Goal: Task Accomplishment & Management: Manage account settings

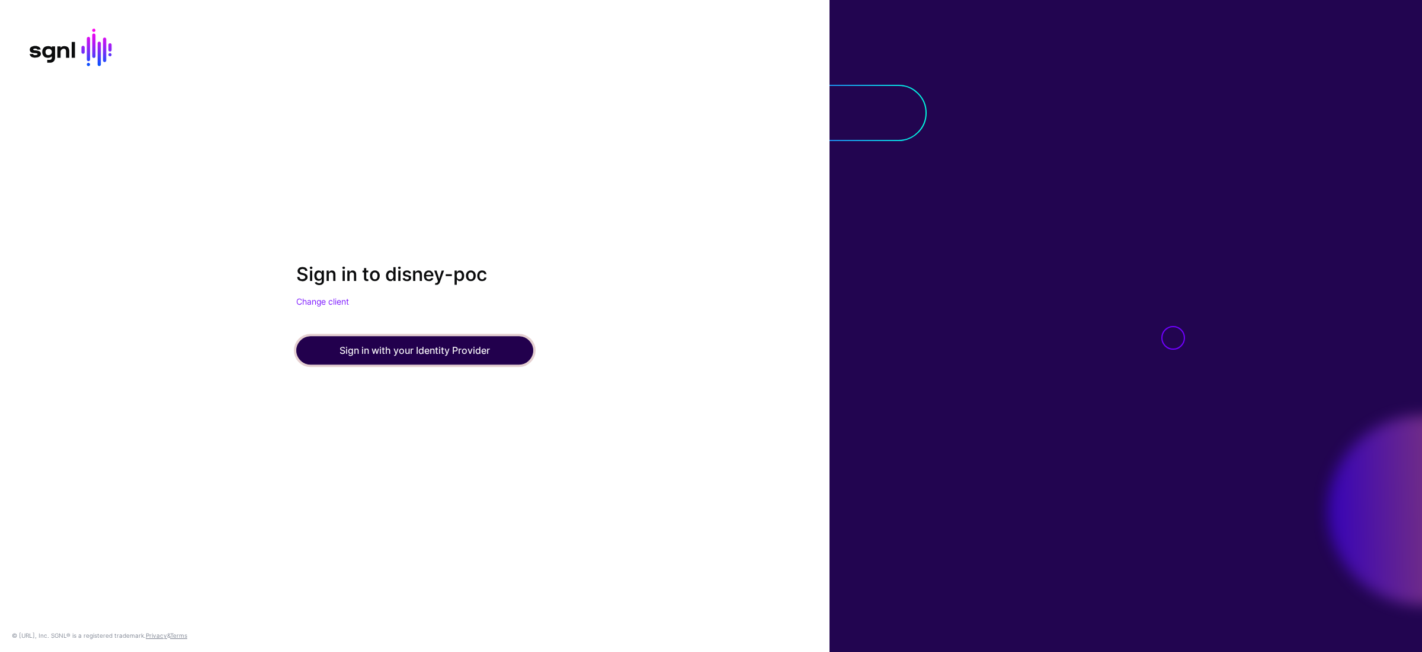
click at [357, 355] on button "Sign in with your Identity Provider" at bounding box center [414, 350] width 237 height 28
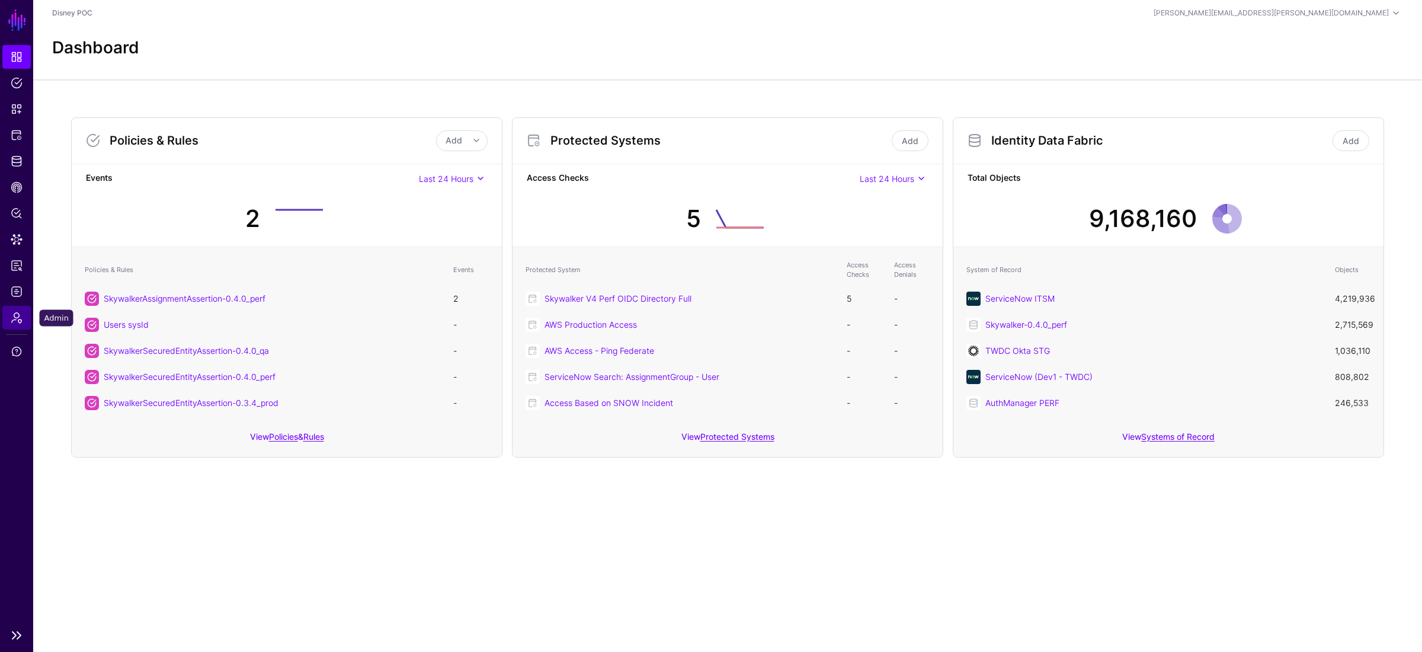
click at [14, 314] on span "Admin" at bounding box center [17, 318] width 12 height 12
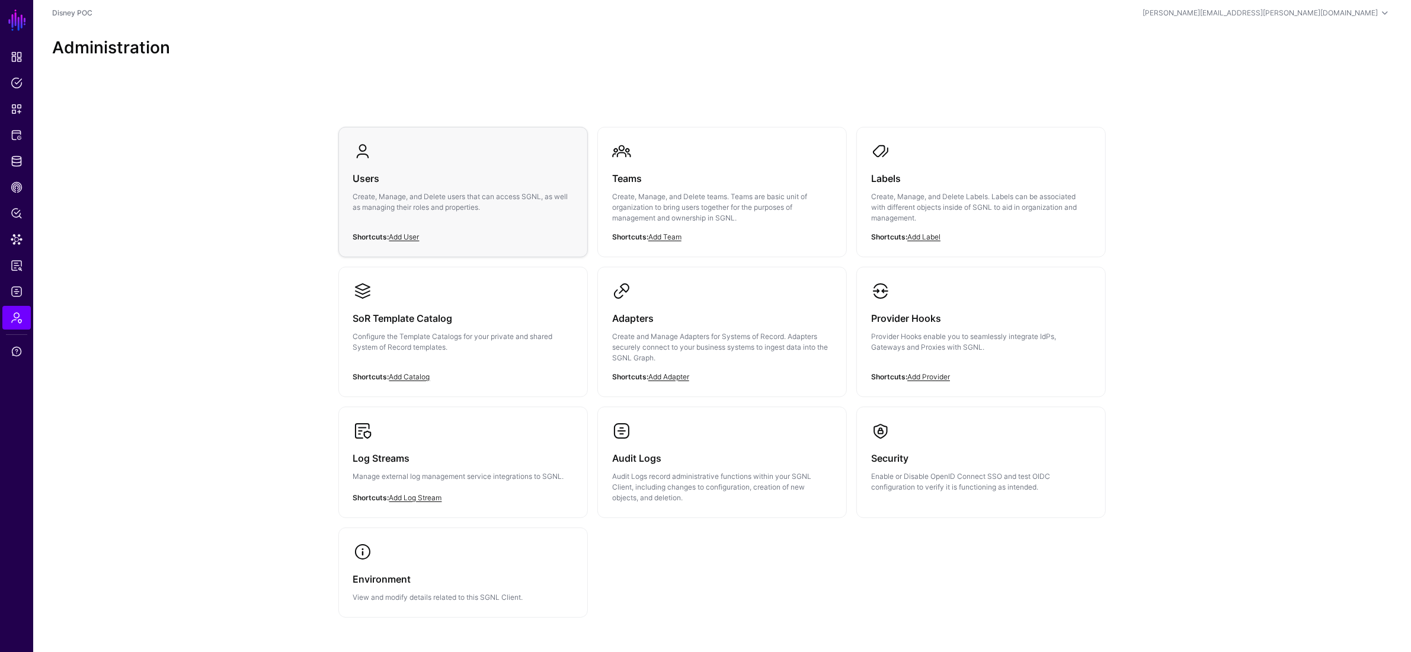
click at [449, 187] on div "Users Create, Manage, and Delete users that can access SGNL, as well as managin…" at bounding box center [463, 196] width 220 height 71
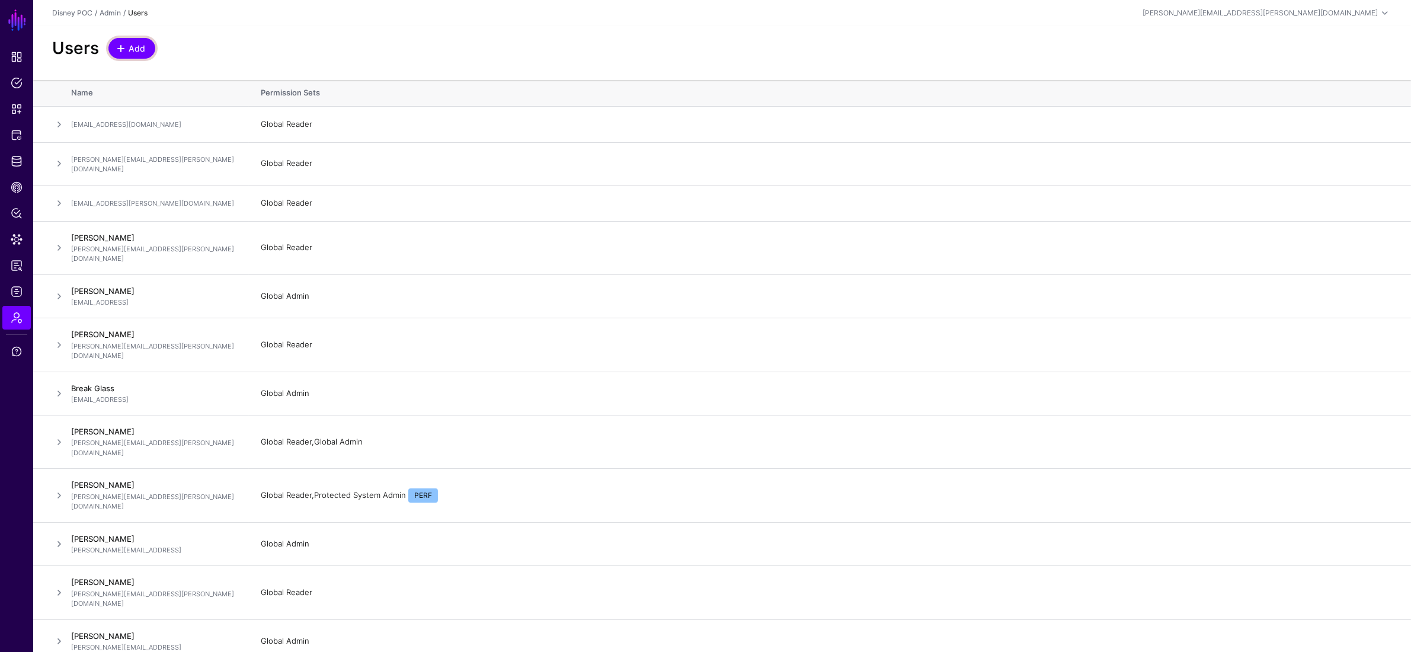
click at [141, 56] on link "Add" at bounding box center [131, 48] width 47 height 21
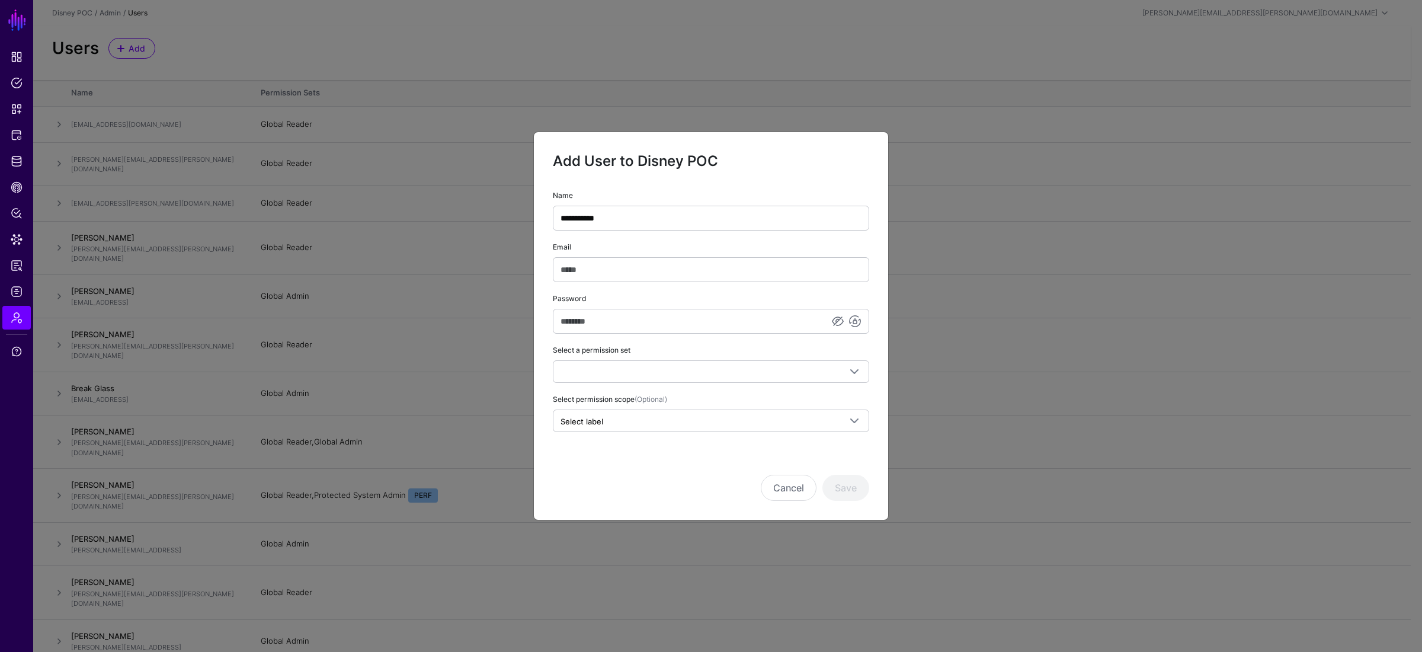
type input "**********"
paste input "**********"
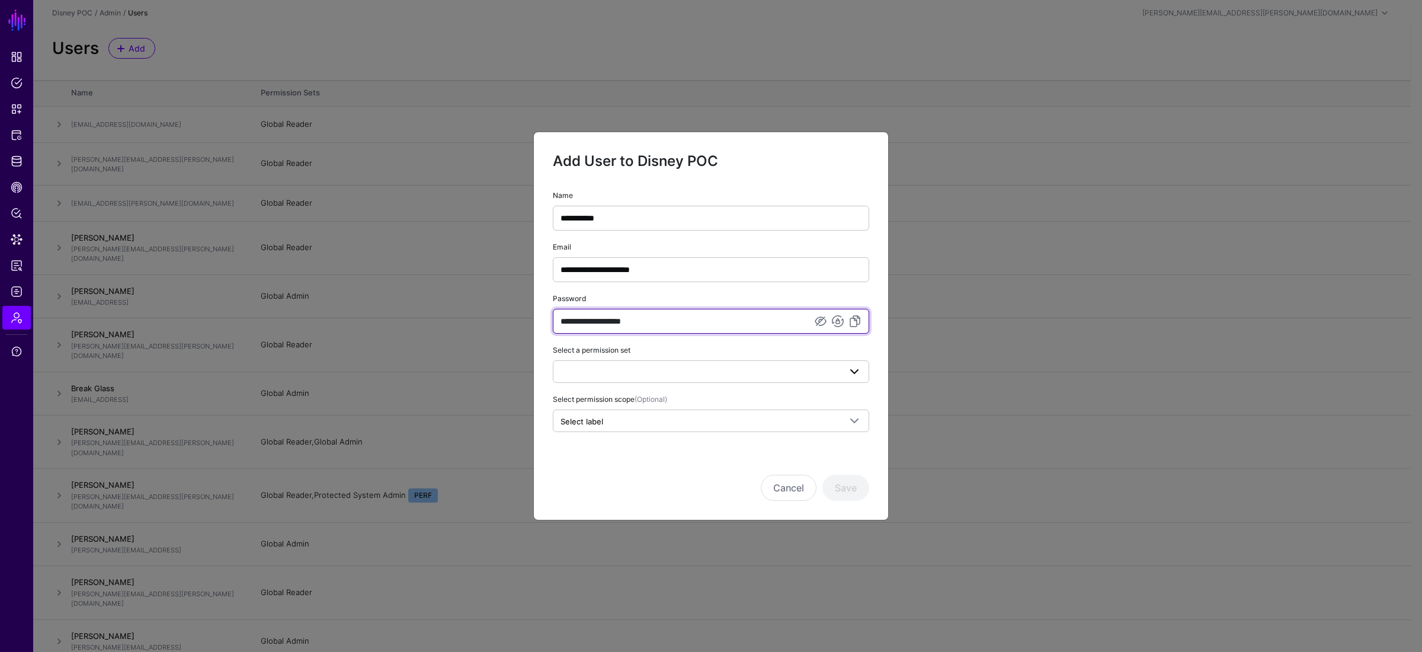
type input "**********"
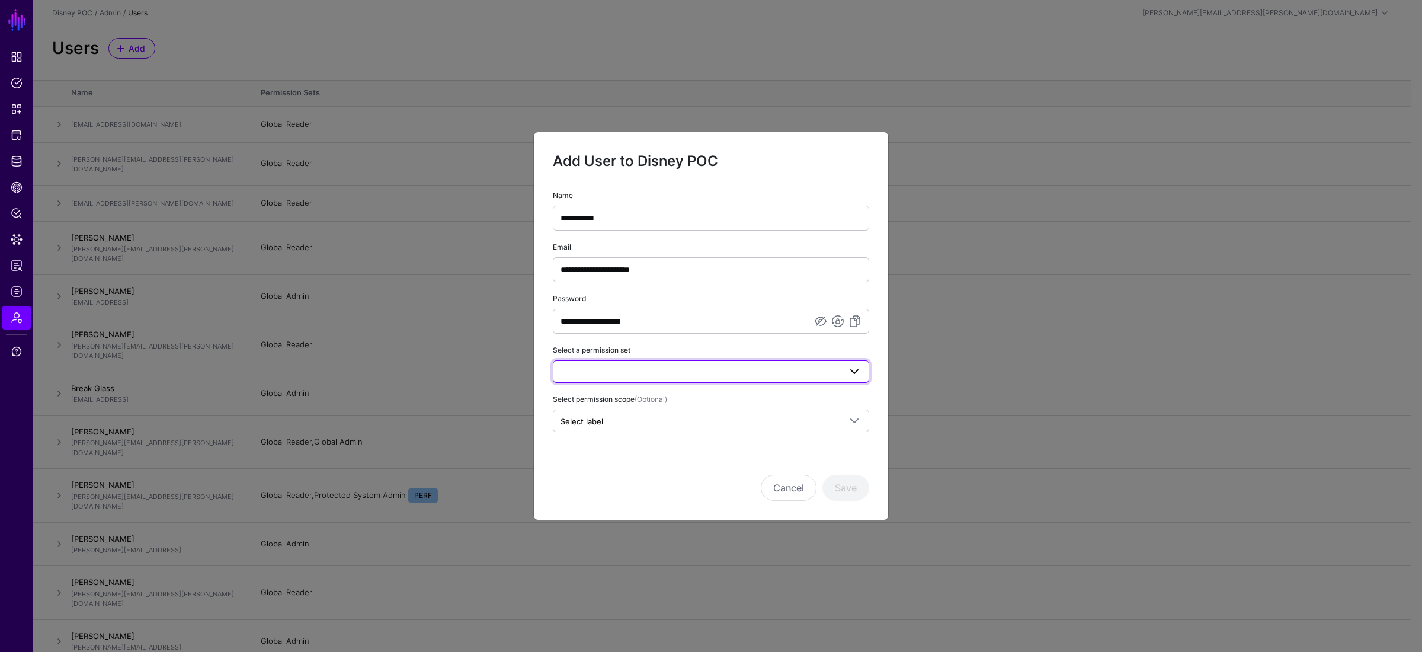
click at [771, 371] on span at bounding box center [710, 371] width 301 height 14
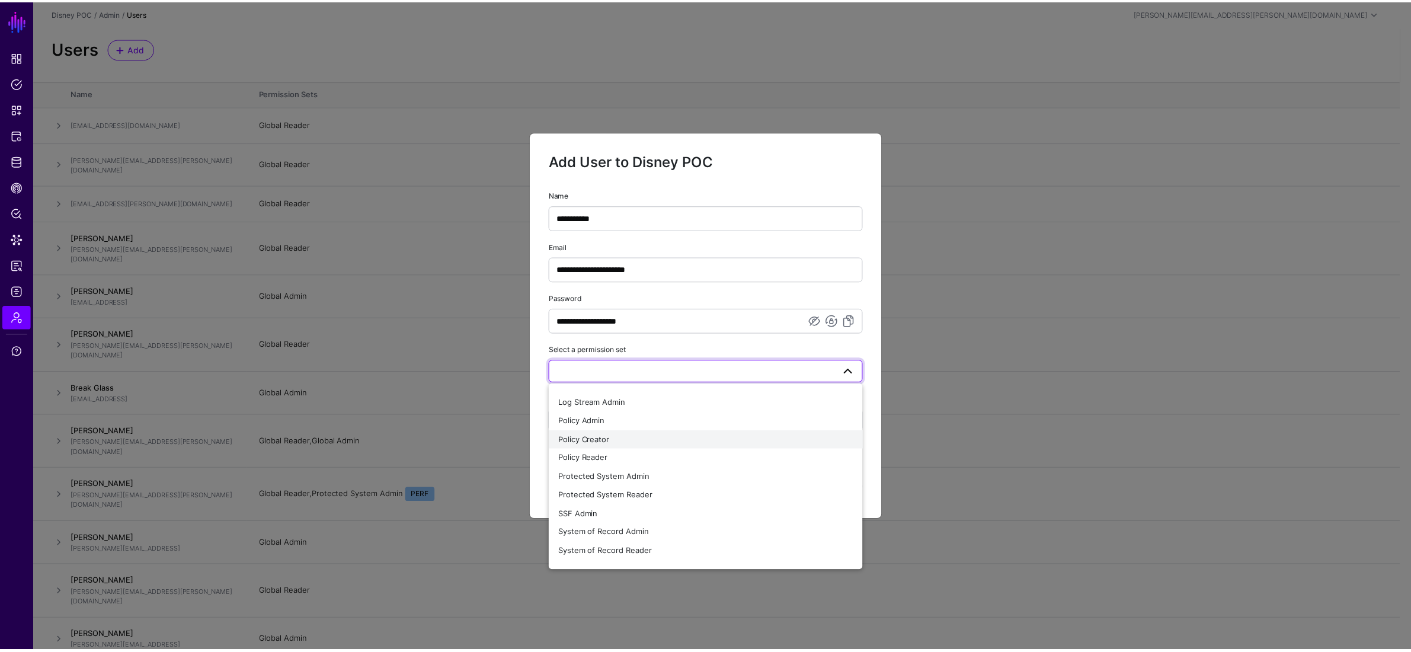
scroll to position [65, 0]
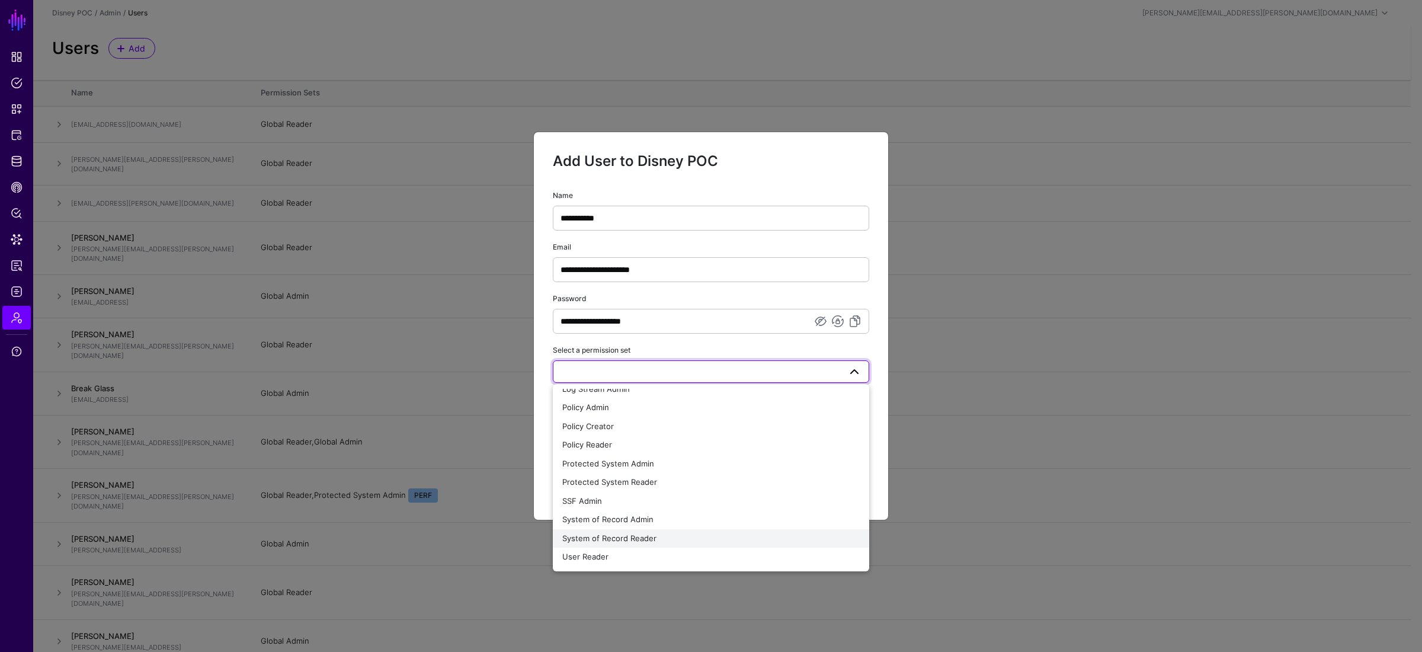
click at [691, 541] on div "System of Record Reader" at bounding box center [710, 539] width 297 height 12
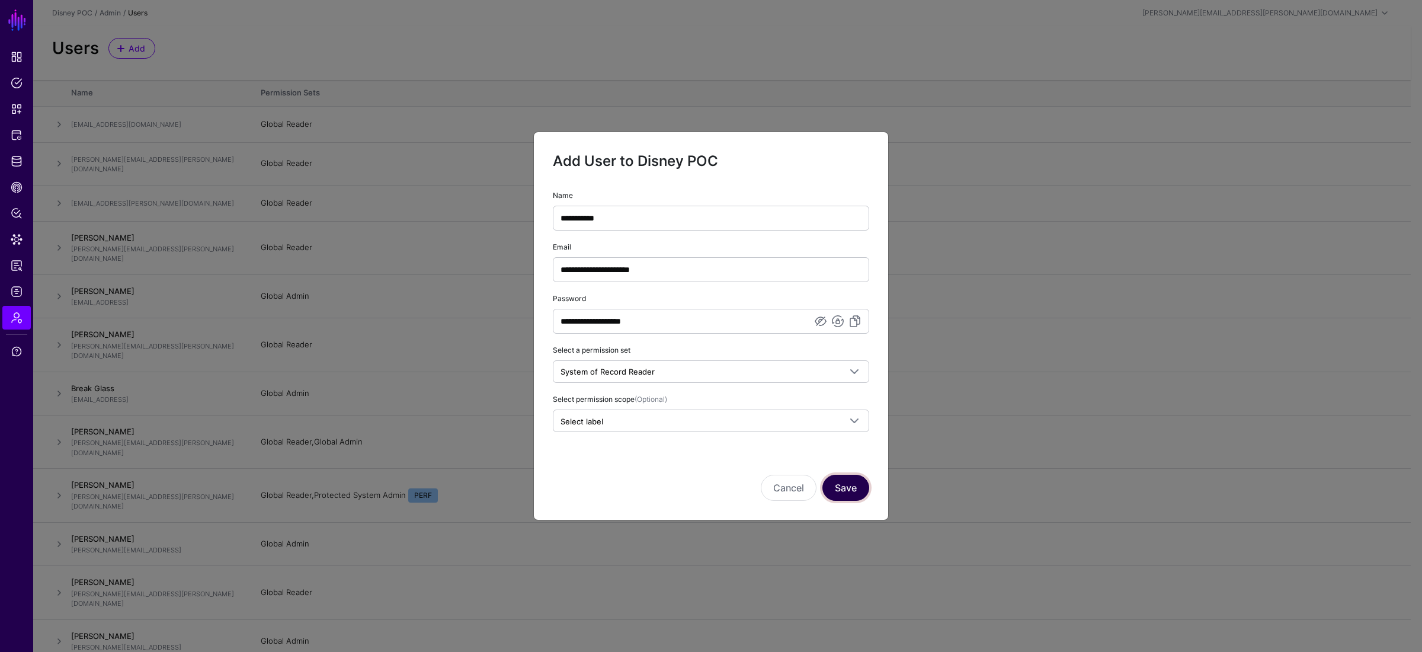
click at [860, 489] on button "Save" at bounding box center [845, 488] width 47 height 26
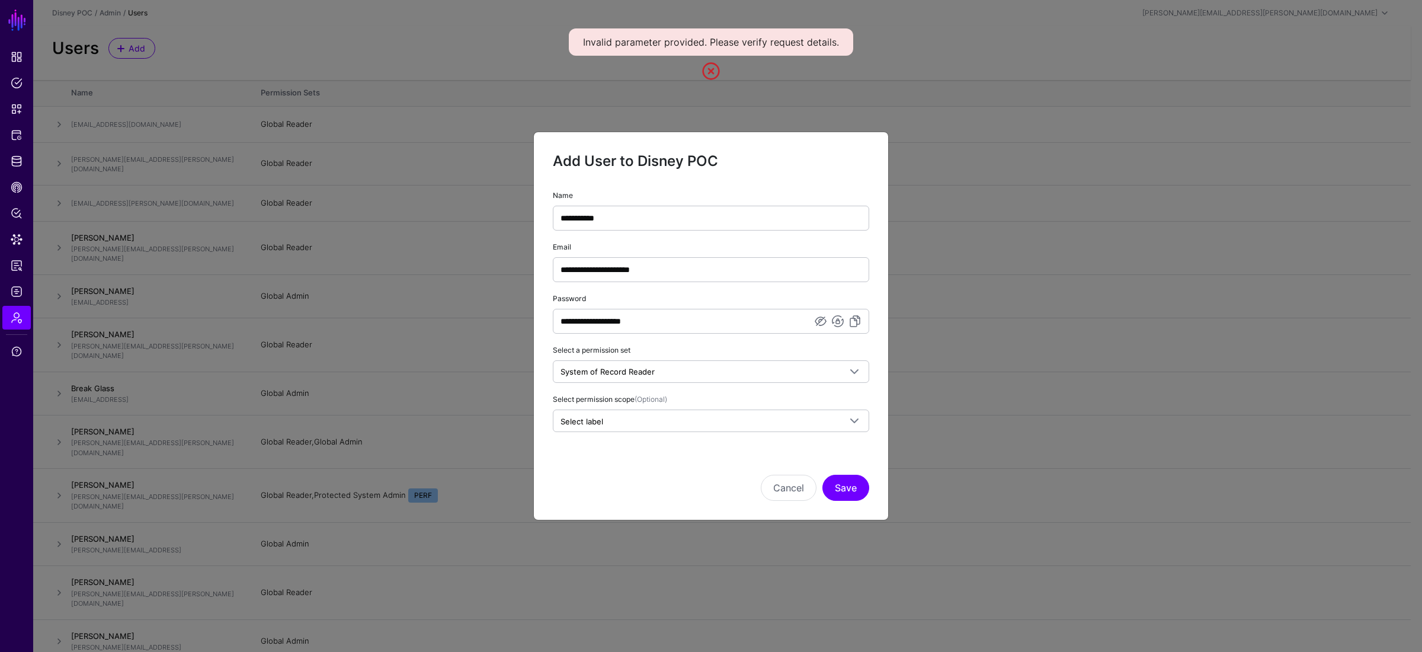
click at [707, 200] on div "**********" at bounding box center [711, 209] width 316 height 42
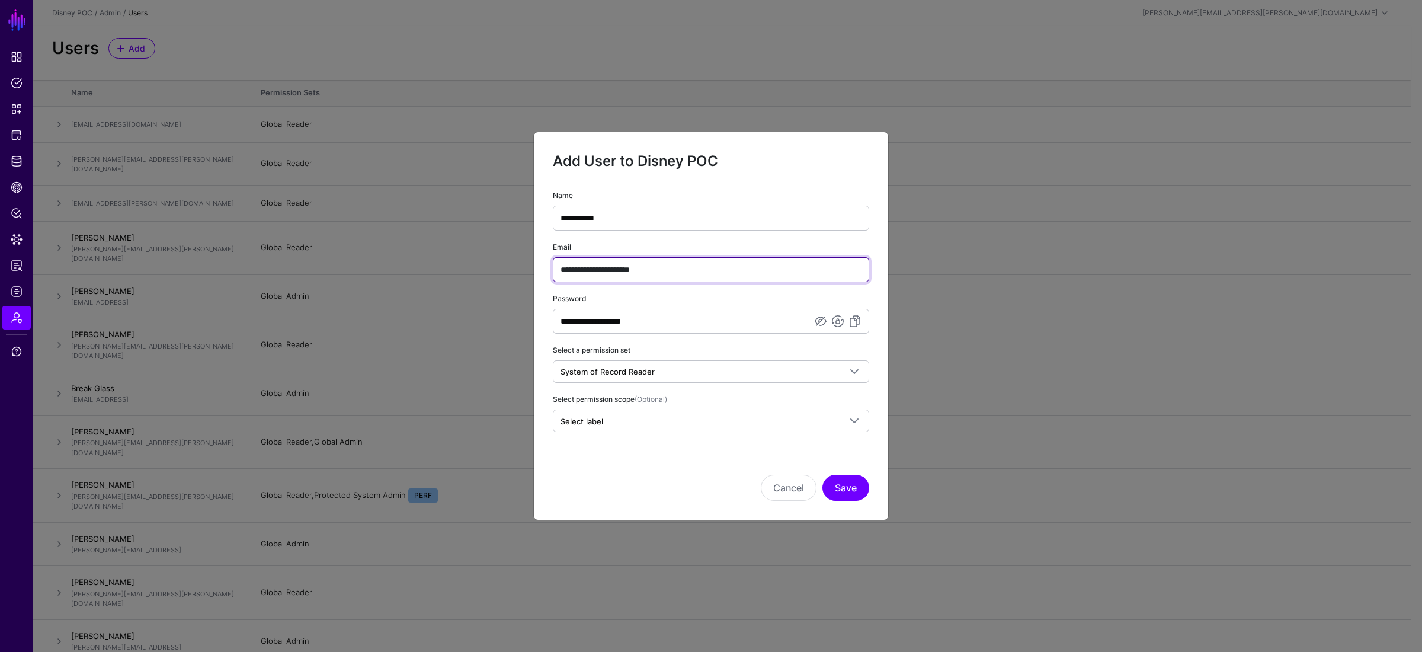
drag, startPoint x: 616, startPoint y: 272, endPoint x: 759, endPoint y: 270, distance: 143.4
click at [759, 270] on input "**********" at bounding box center [711, 269] width 316 height 25
type input "**********"
click at [822, 475] on button "Save" at bounding box center [845, 488] width 47 height 26
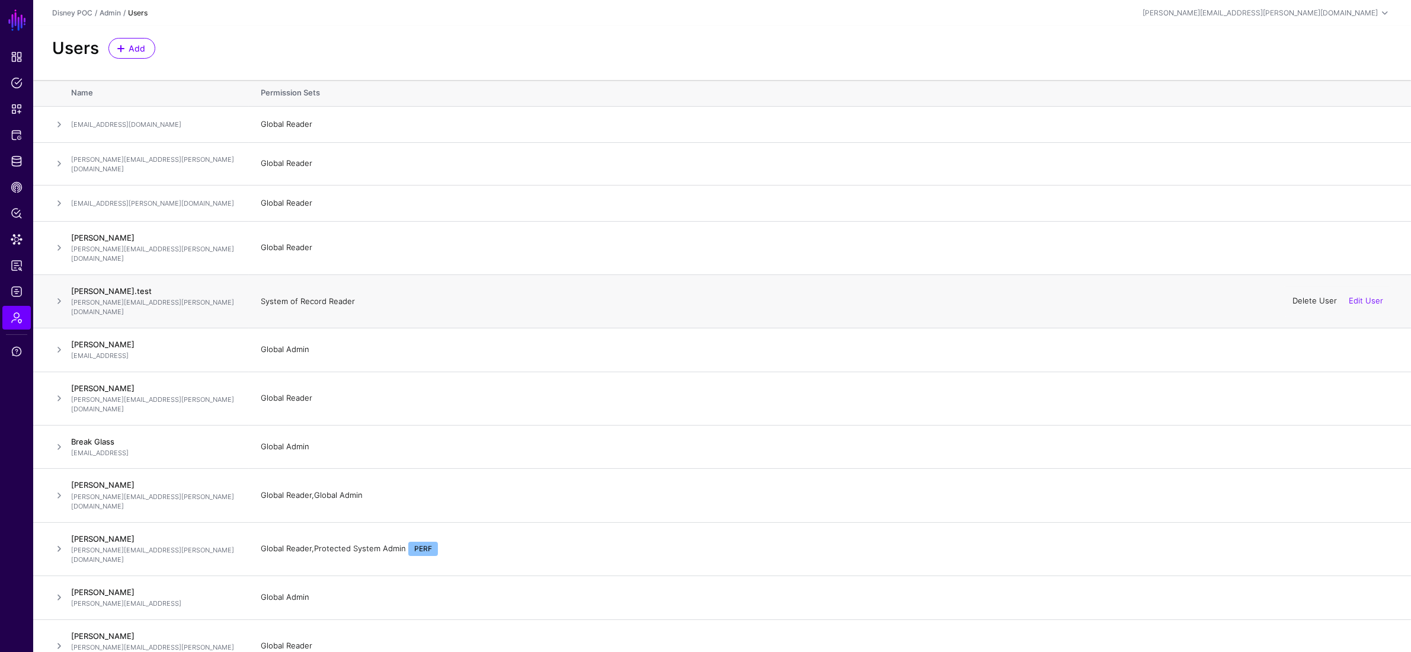
click at [1306, 296] on link "Delete User" at bounding box center [1314, 300] width 44 height 9
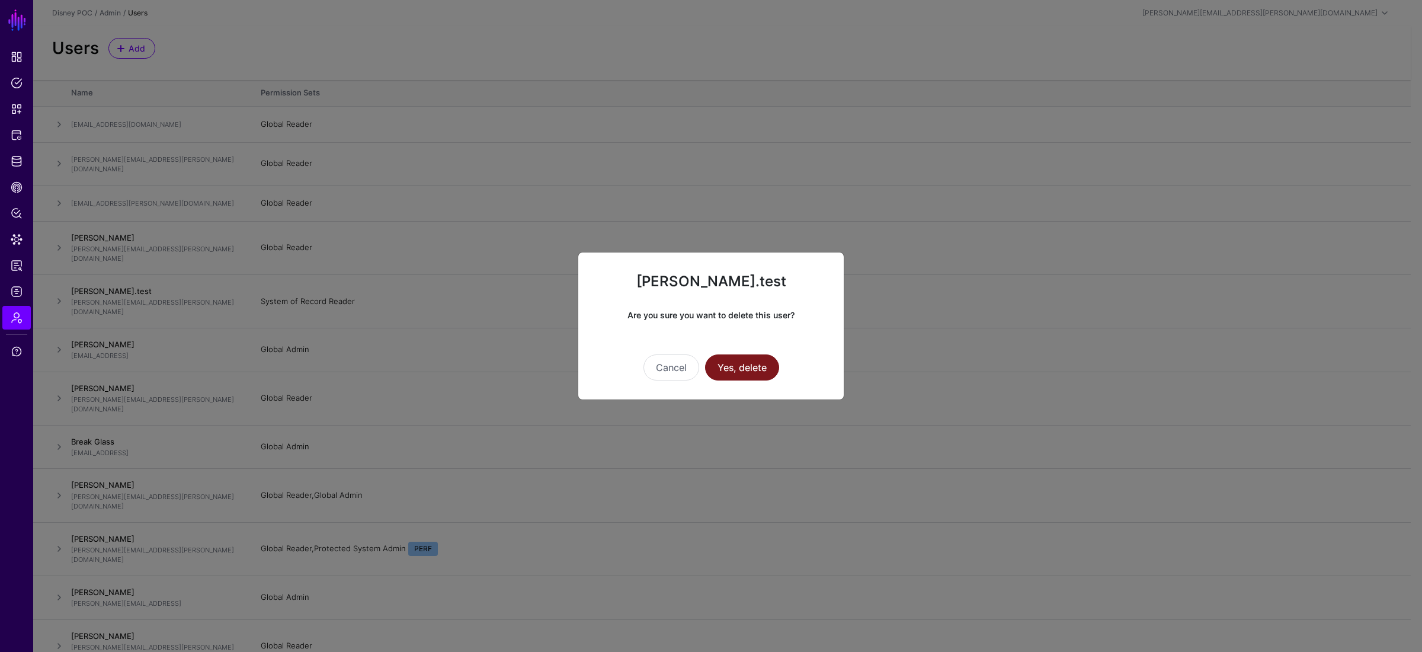
click at [768, 364] on button "Yes, delete" at bounding box center [742, 367] width 74 height 26
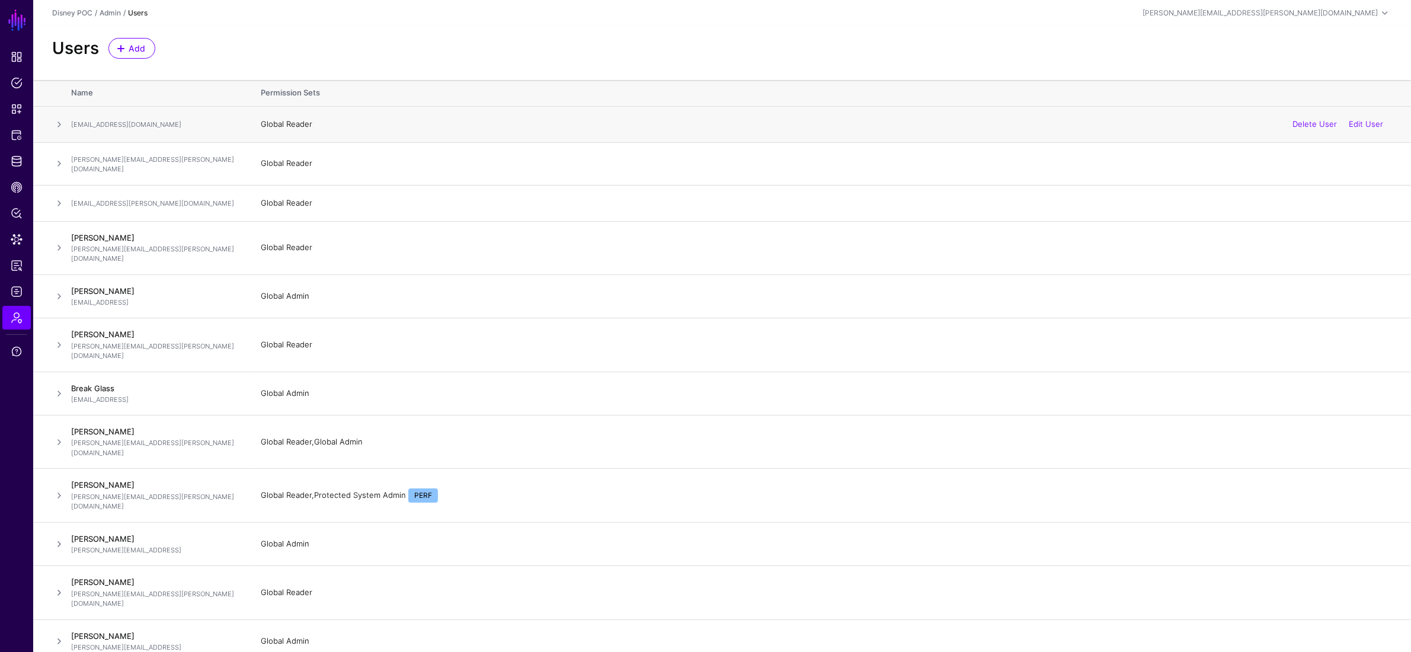
click at [59, 124] on span at bounding box center [59, 124] width 14 height 14
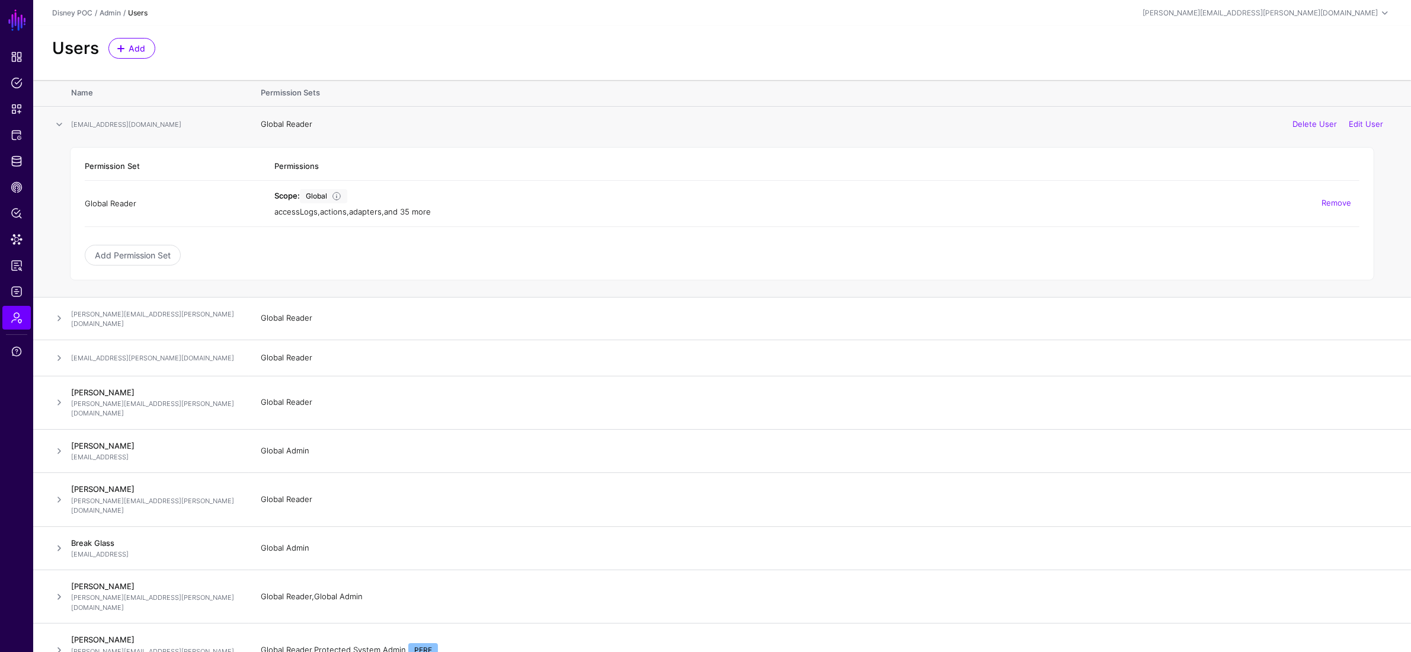
click at [403, 213] on link "and 35 more" at bounding box center [407, 211] width 47 height 9
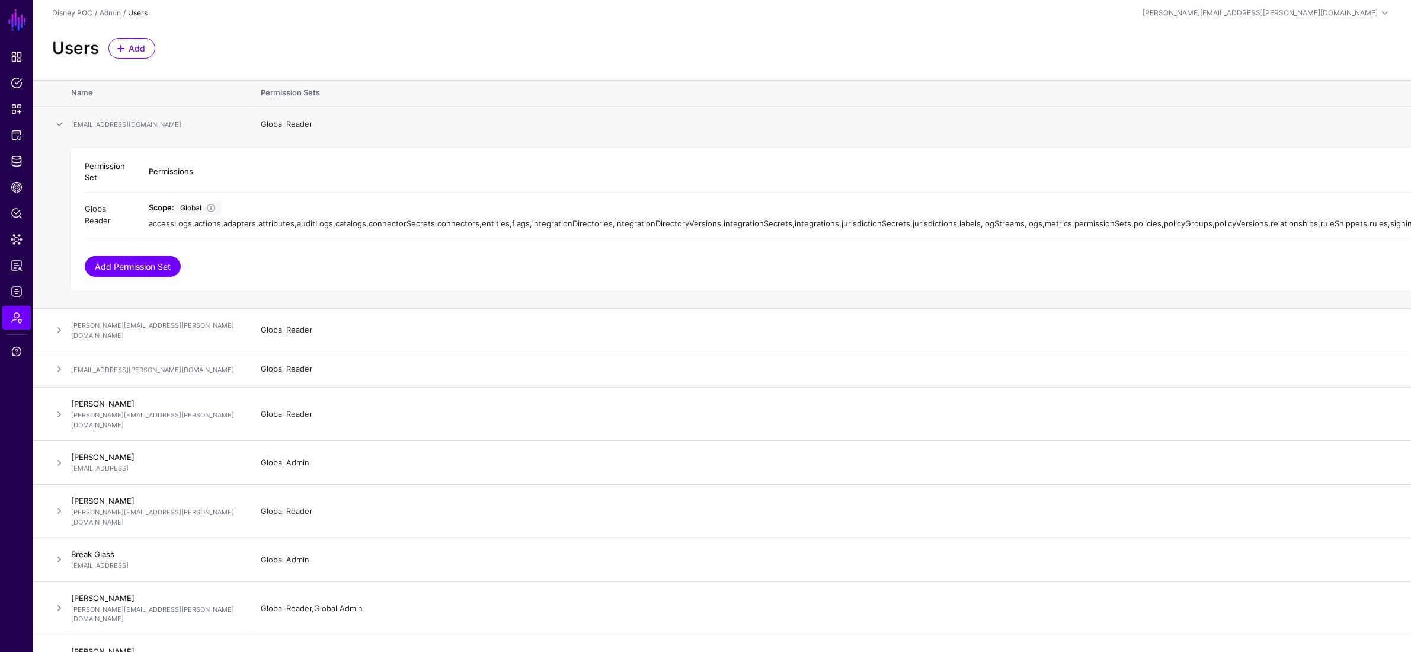
click at [174, 259] on link "Add Permission Set" at bounding box center [133, 266] width 96 height 21
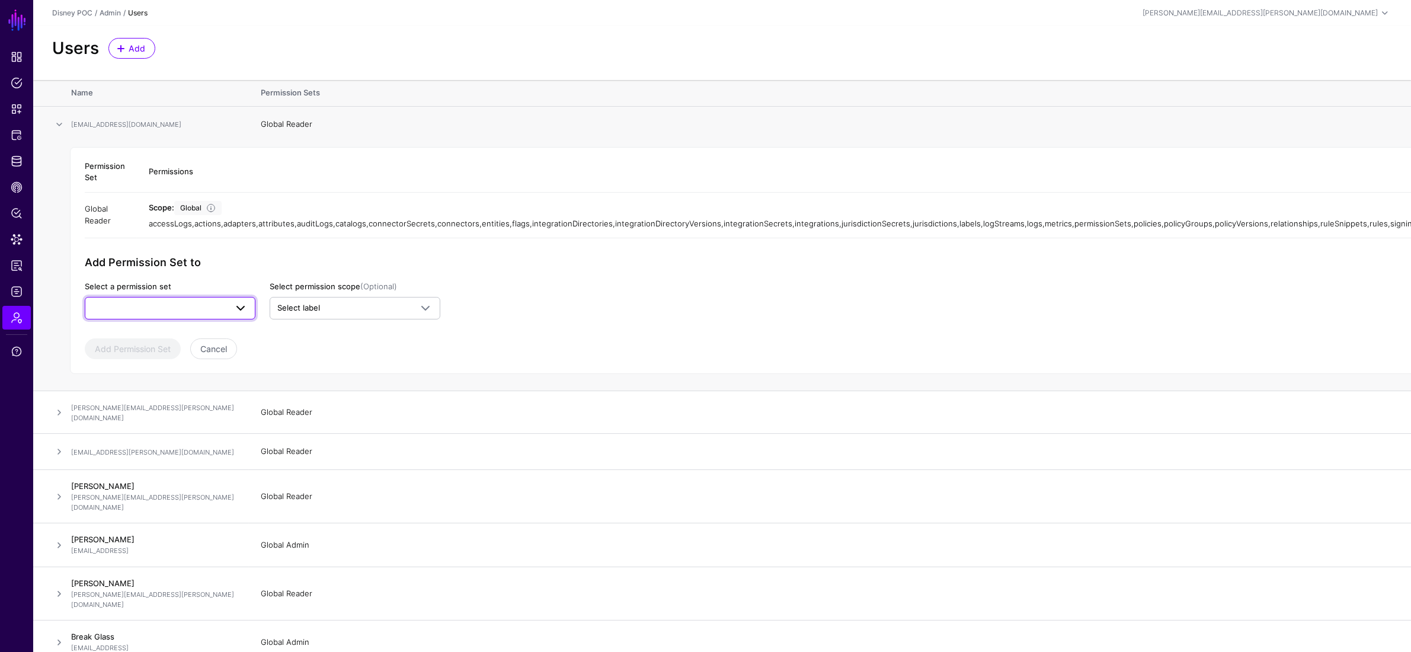
click at [184, 318] on link at bounding box center [170, 308] width 171 height 23
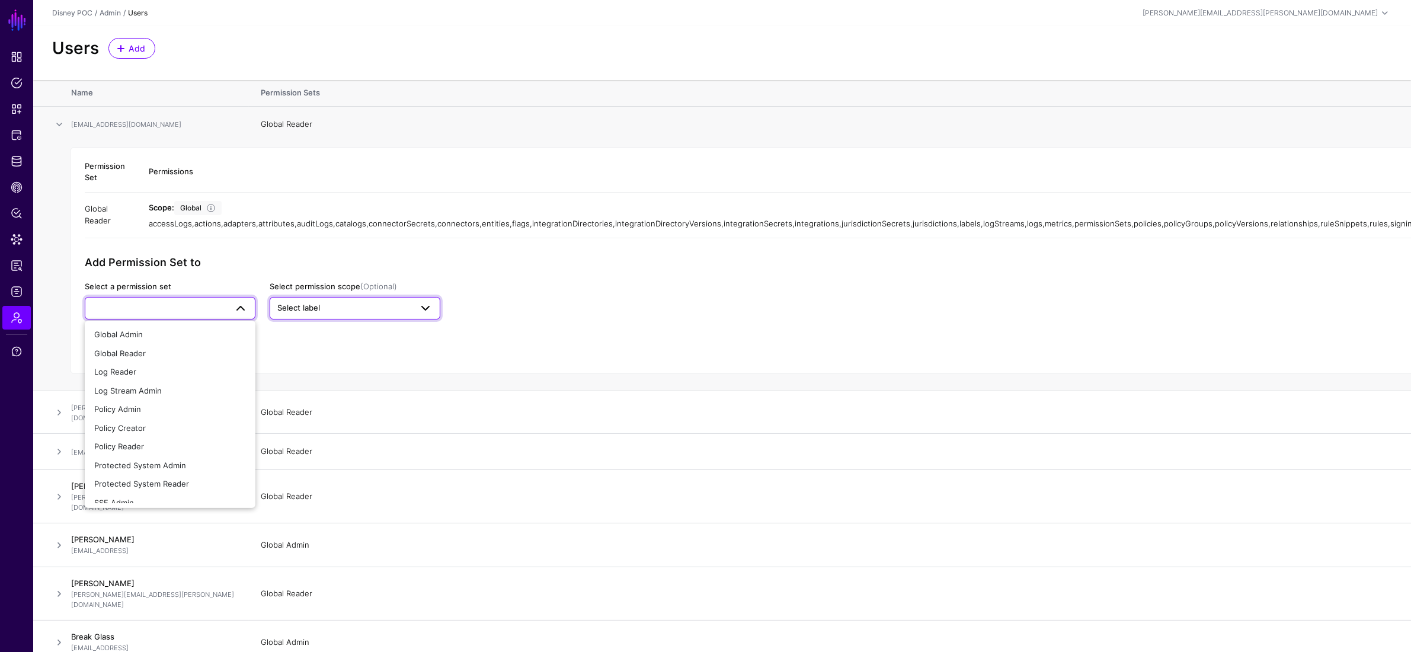
click at [367, 312] on span "Select label" at bounding box center [344, 308] width 134 height 12
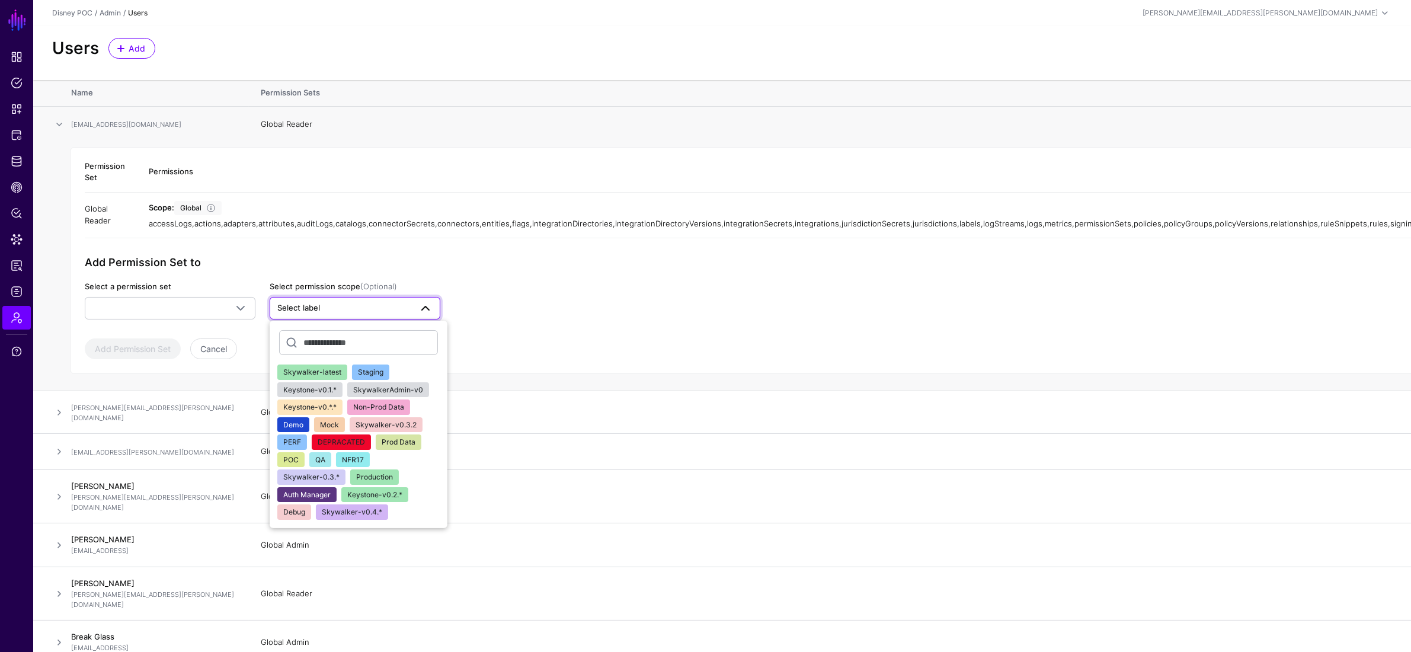
click at [698, 278] on app-admin-shared-permissions "Permission Set Permissions Global Reader Scope: Global accessLogs , actions , a…" at bounding box center [948, 255] width 1726 height 207
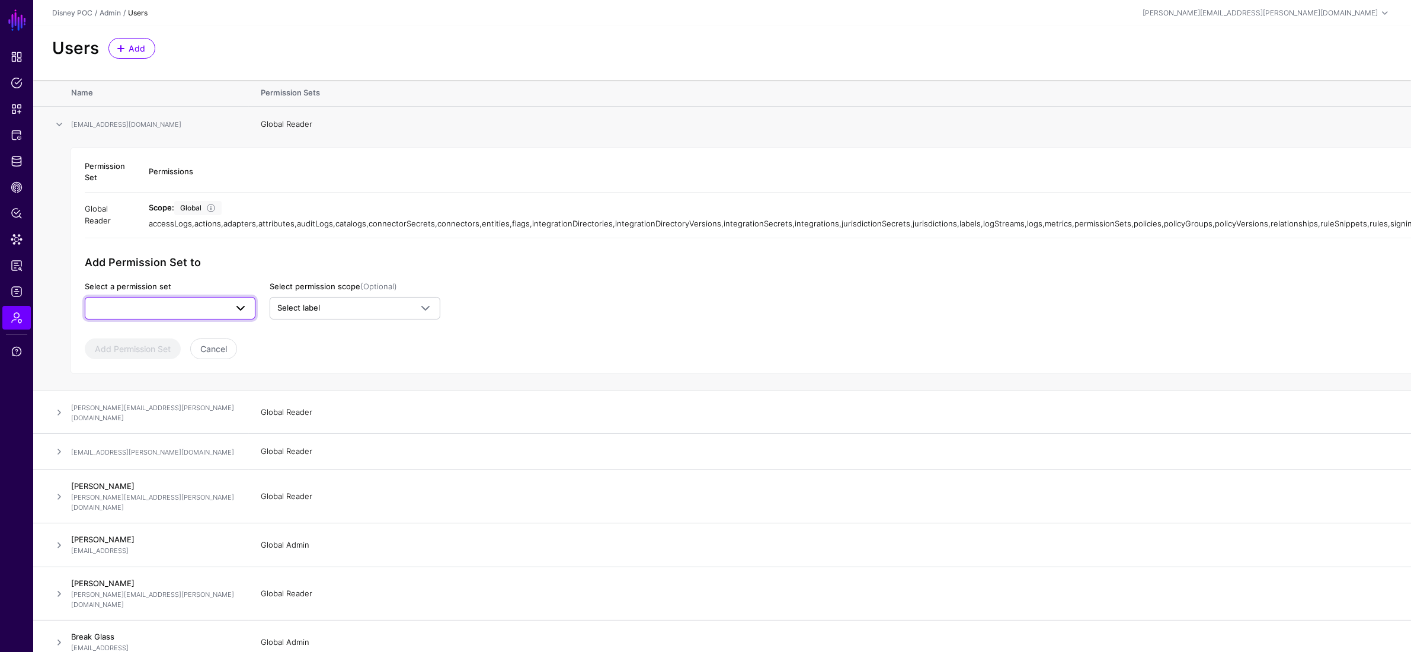
click at [251, 310] on link at bounding box center [170, 308] width 171 height 23
click at [182, 470] on span "Protected System Admin" at bounding box center [140, 464] width 92 height 9
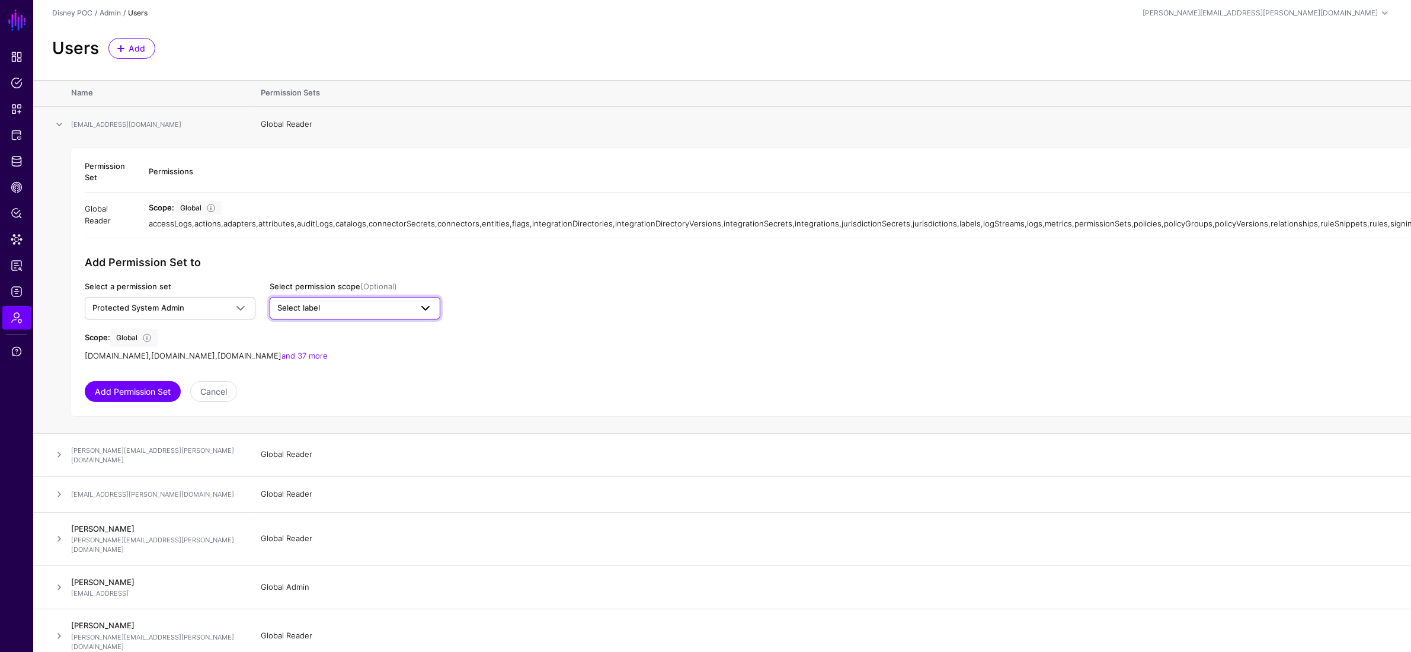
click at [353, 308] on span "Select label" at bounding box center [344, 308] width 134 height 12
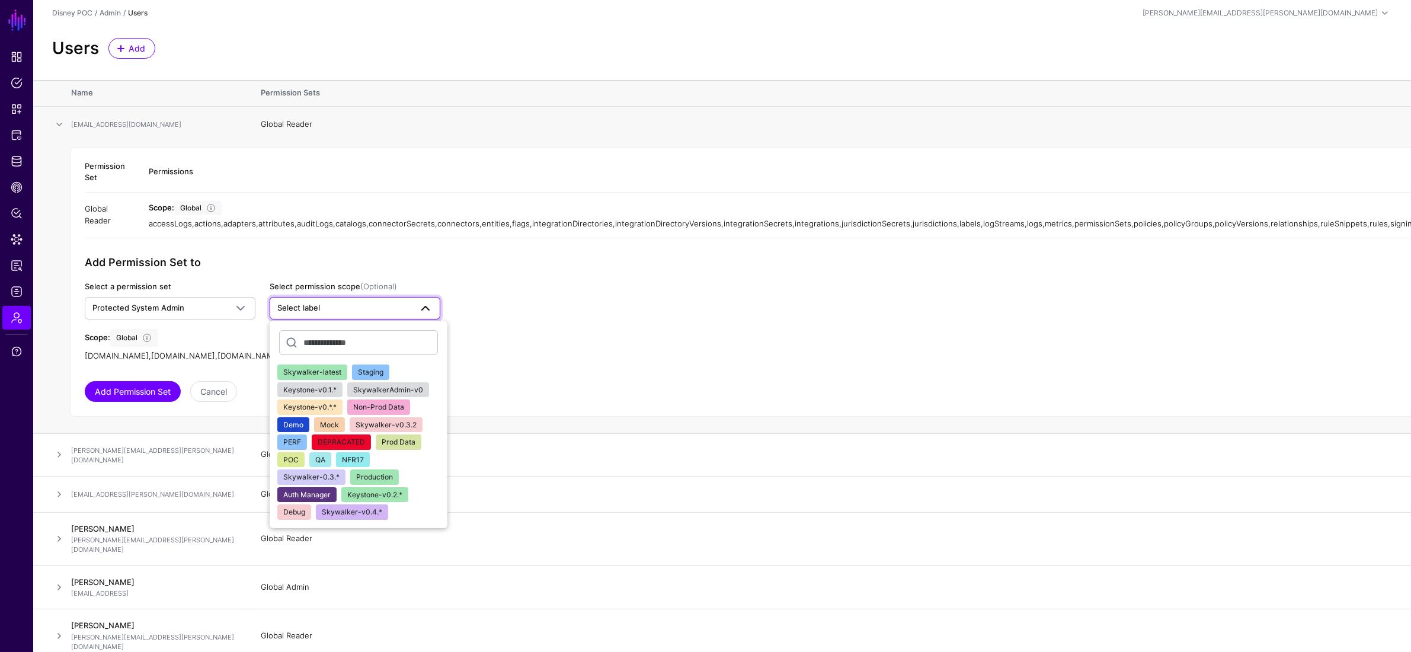
click at [325, 374] on span "Skywalker-latest" at bounding box center [312, 371] width 58 height 9
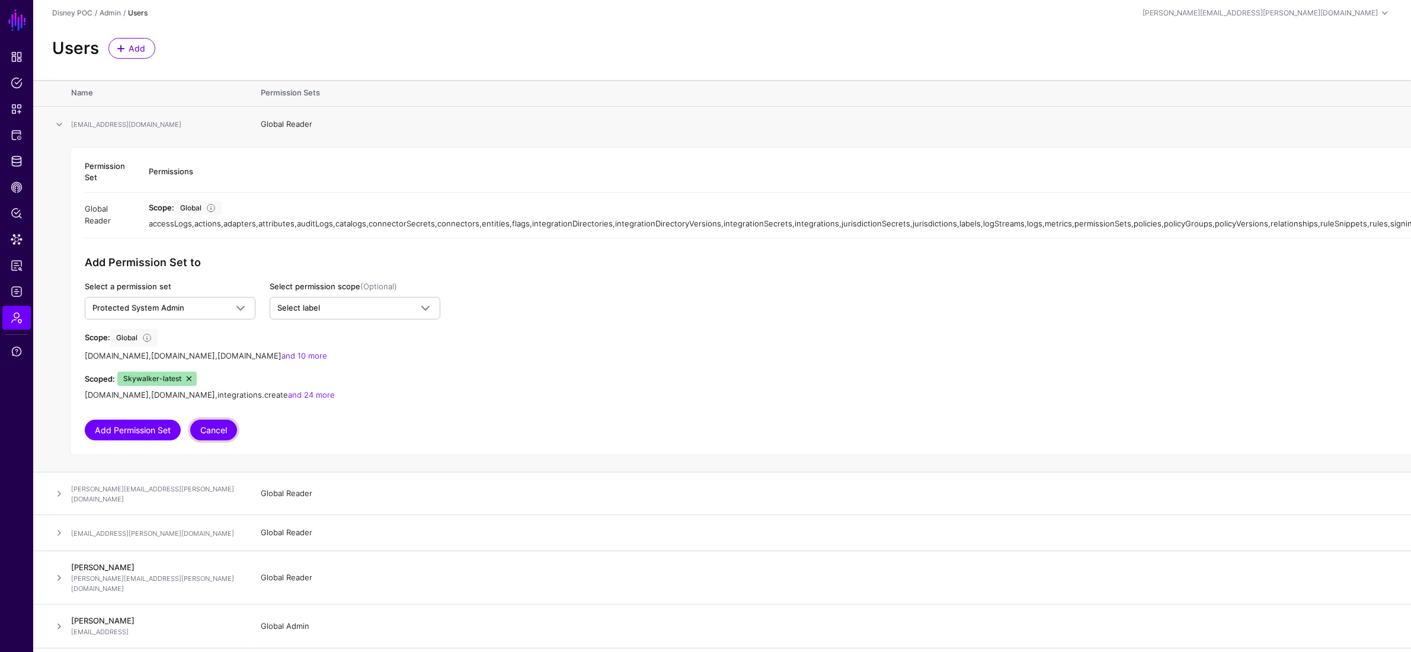
click at [216, 432] on button "Cancel" at bounding box center [213, 429] width 47 height 21
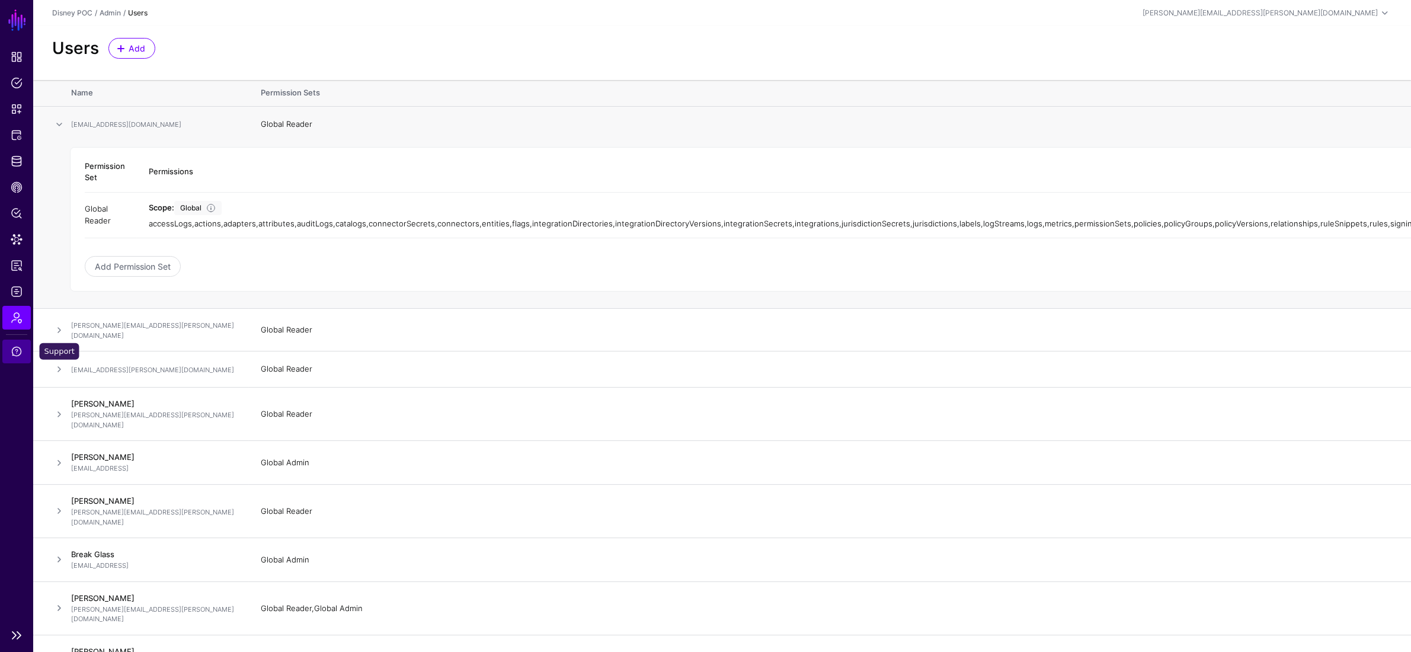
click at [12, 351] on span "Support" at bounding box center [17, 351] width 12 height 12
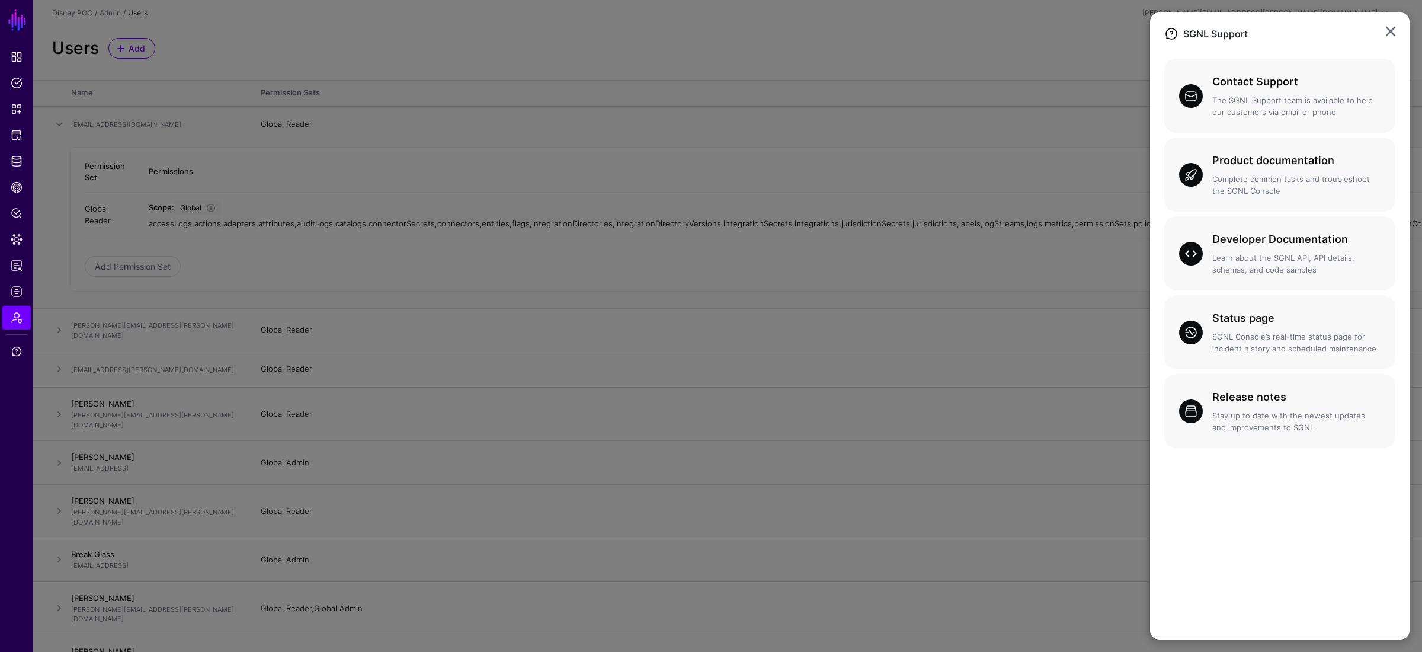
click at [15, 323] on ngb-modal-window "SGNL Support Contact Support The SGNL Support team is available to help our cus…" at bounding box center [711, 326] width 1422 height 652
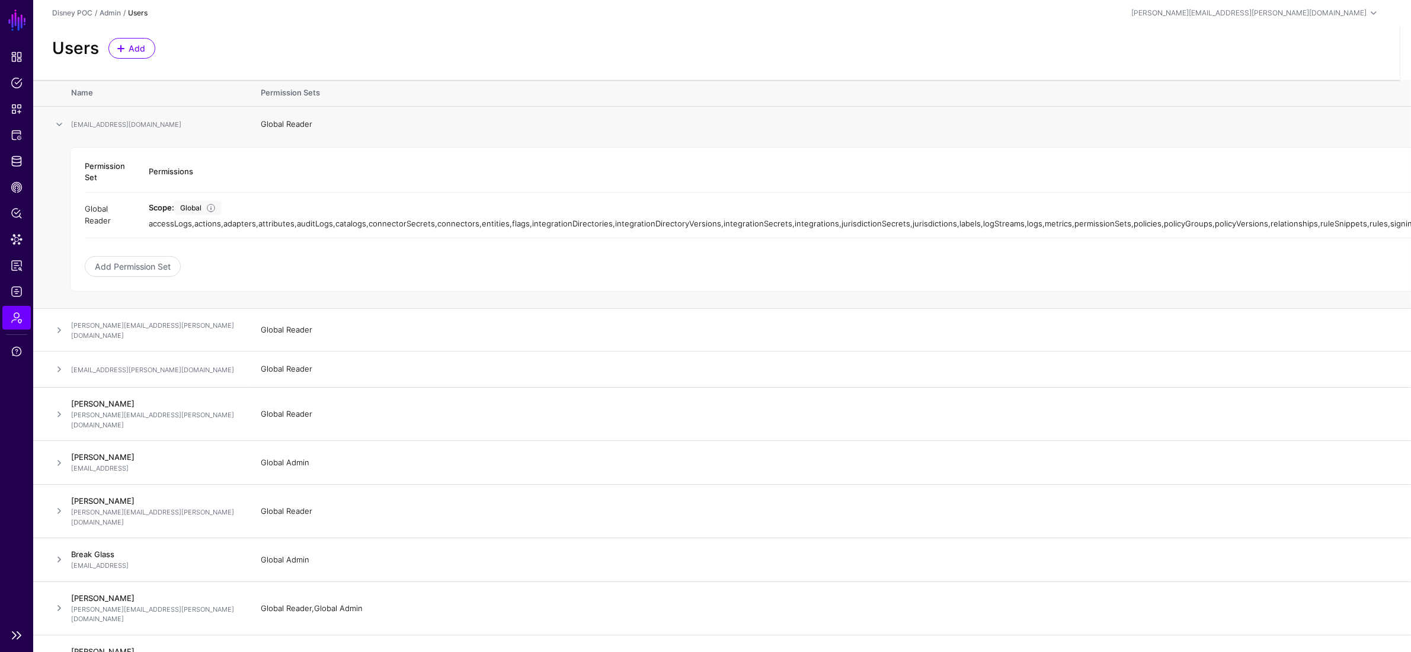
click at [16, 320] on span "Admin" at bounding box center [17, 318] width 12 height 12
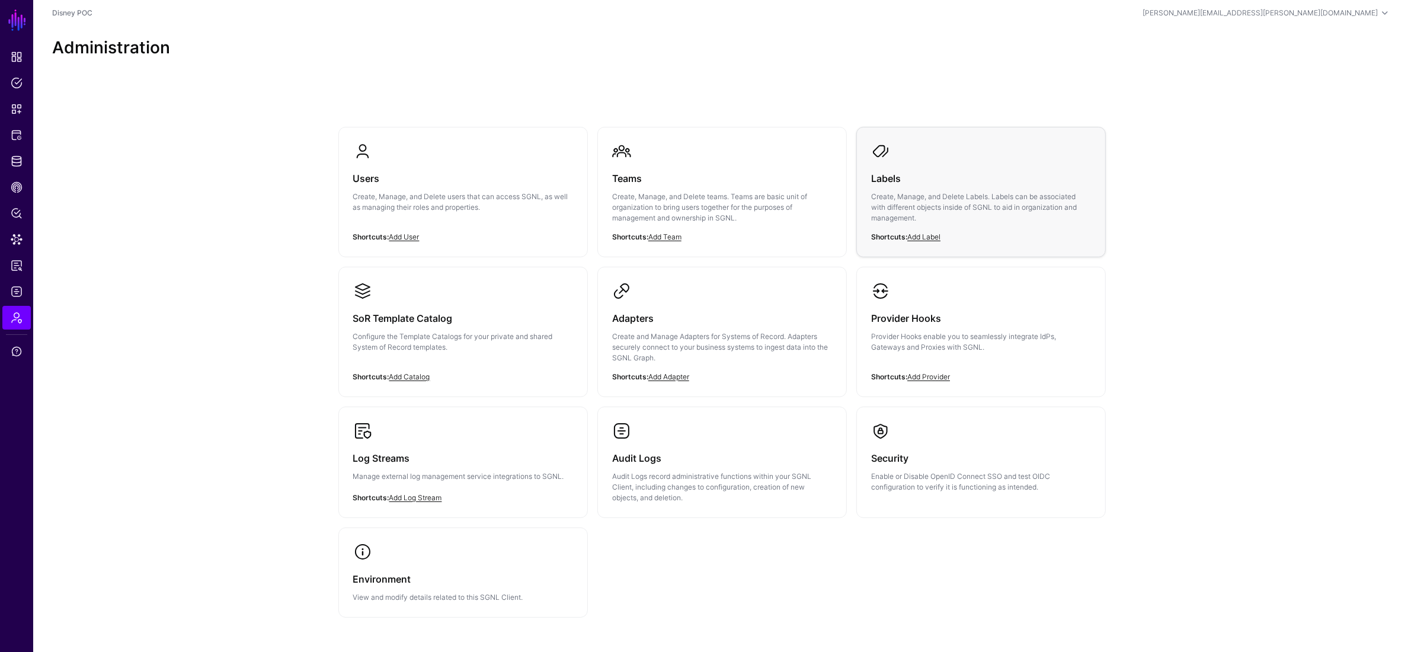
click at [983, 191] on p "Create, Manage, and Delete Labels. Labels can be associated with different obje…" at bounding box center [981, 207] width 220 height 32
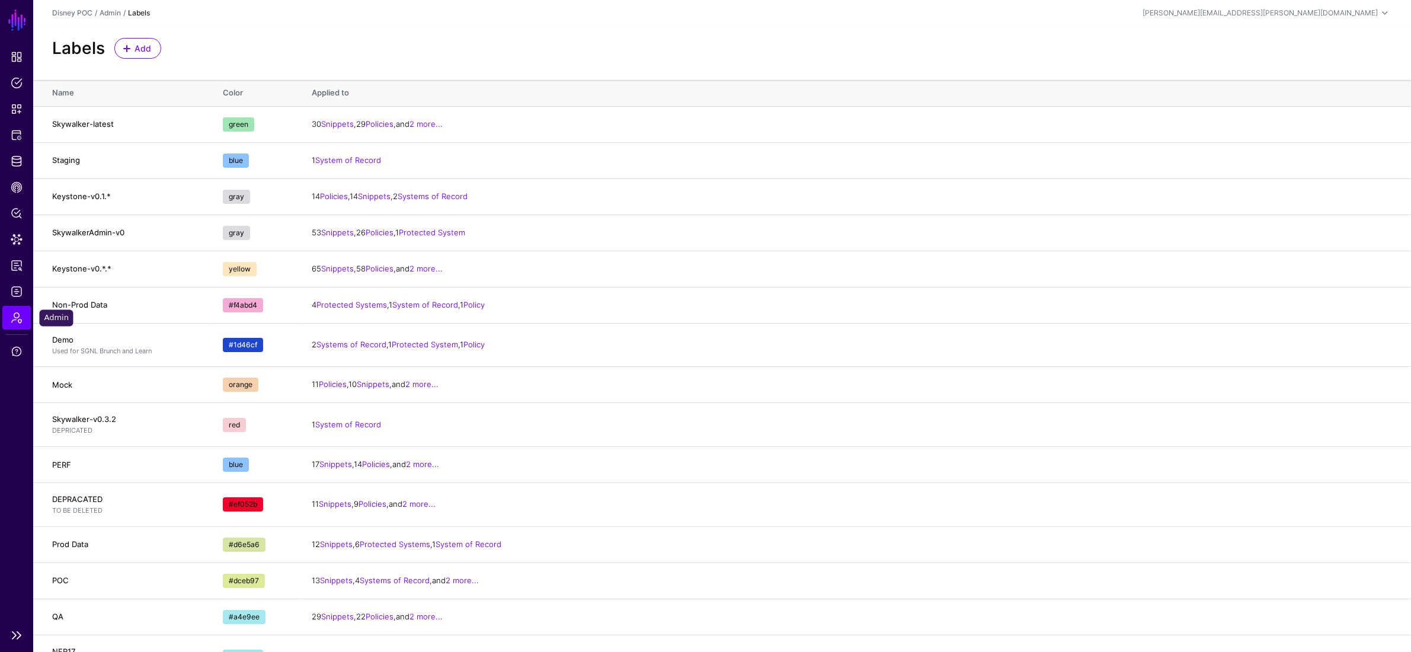
click at [9, 323] on link "Admin" at bounding box center [16, 318] width 28 height 24
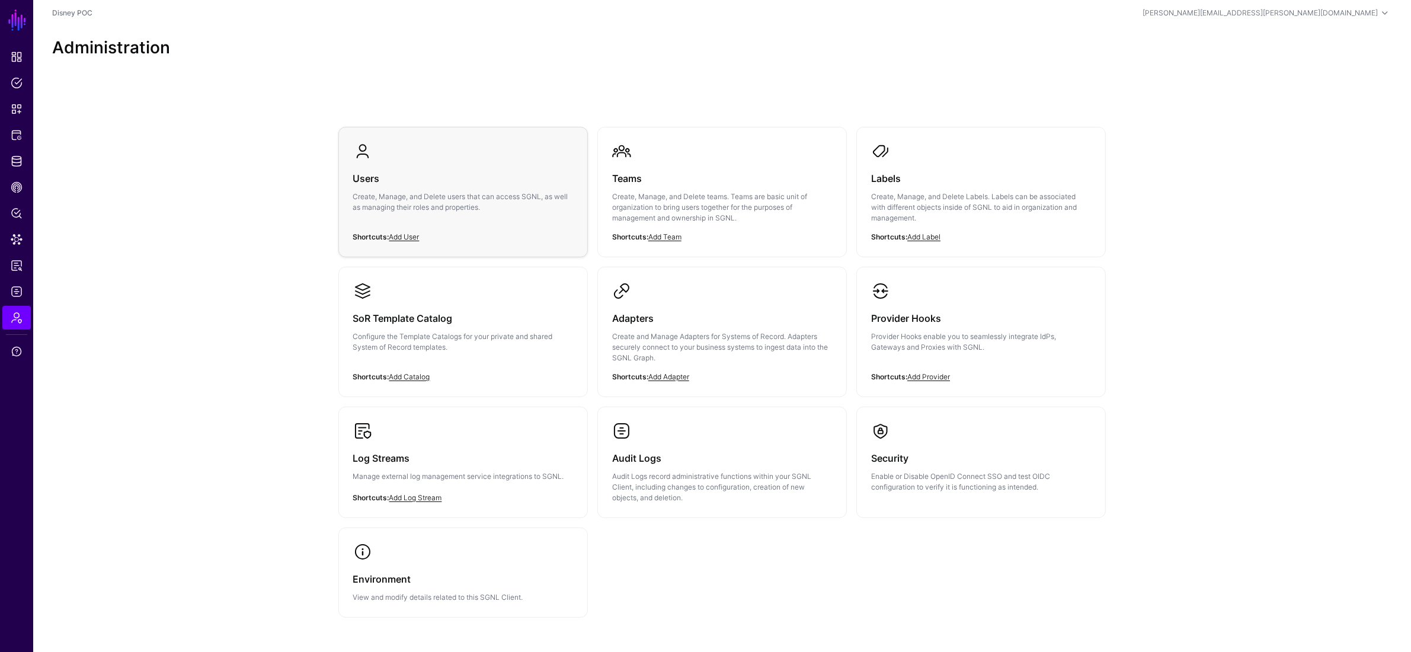
click at [475, 175] on h3 "Users" at bounding box center [463, 178] width 220 height 17
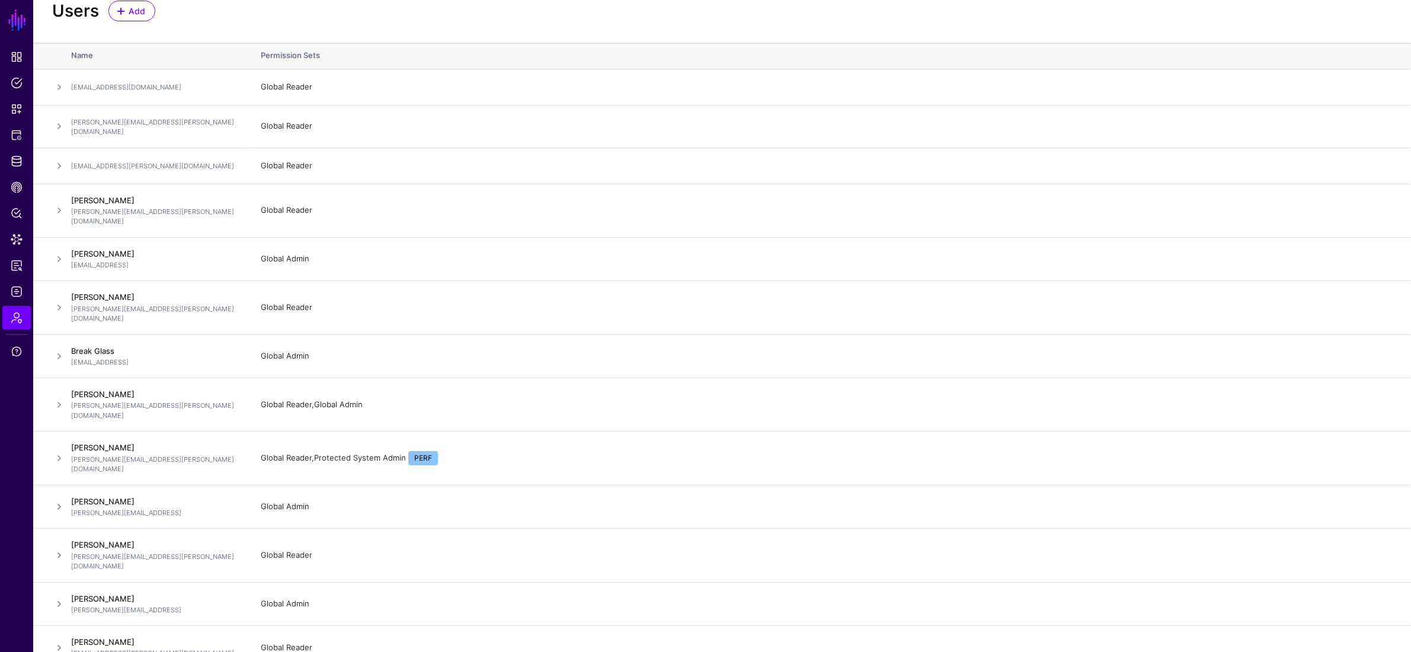
scroll to position [527, 0]
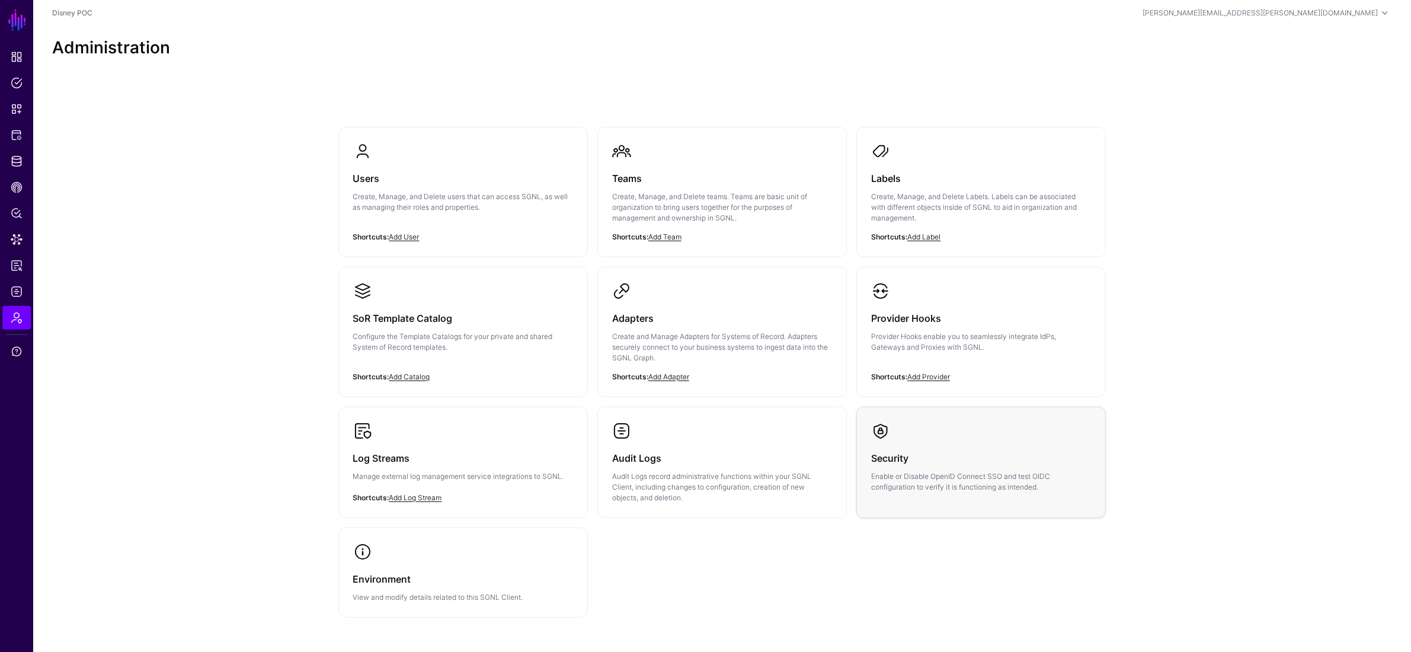
click at [979, 477] on p "Enable or Disable OpenID Connect SSO and test OIDC configuration to verify it i…" at bounding box center [981, 481] width 220 height 21
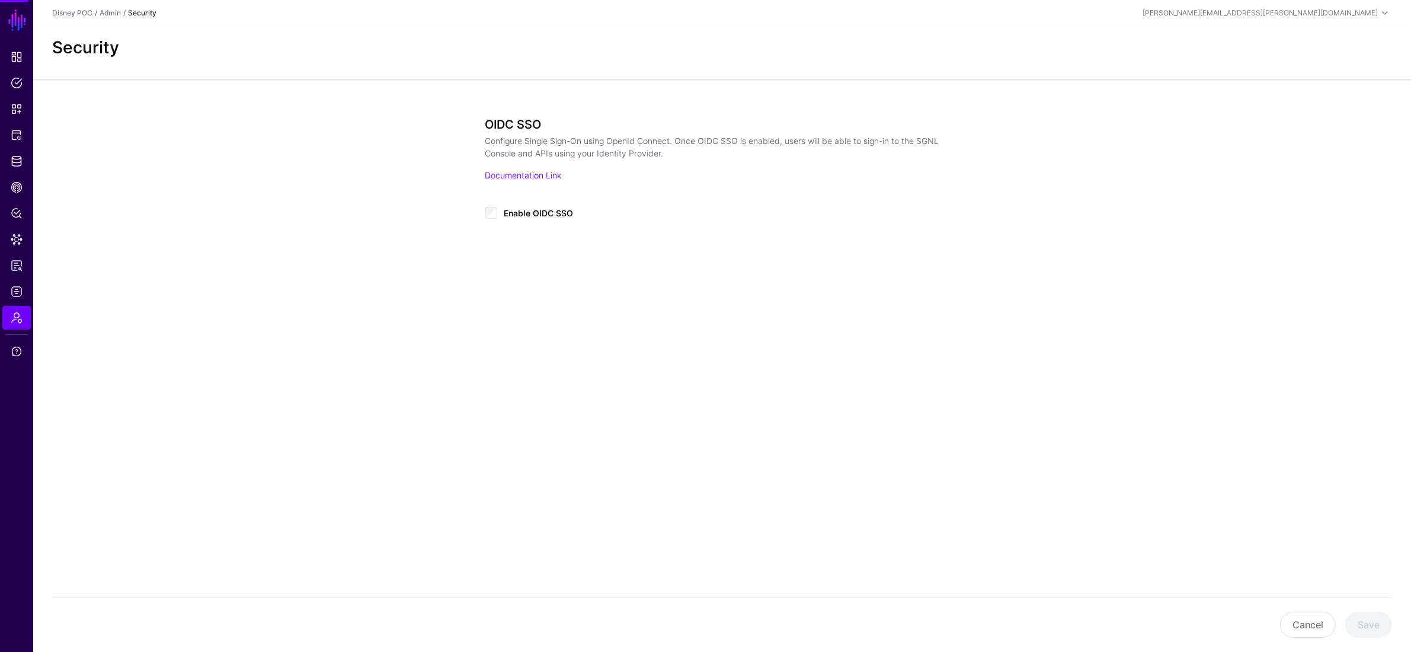
type input "**********"
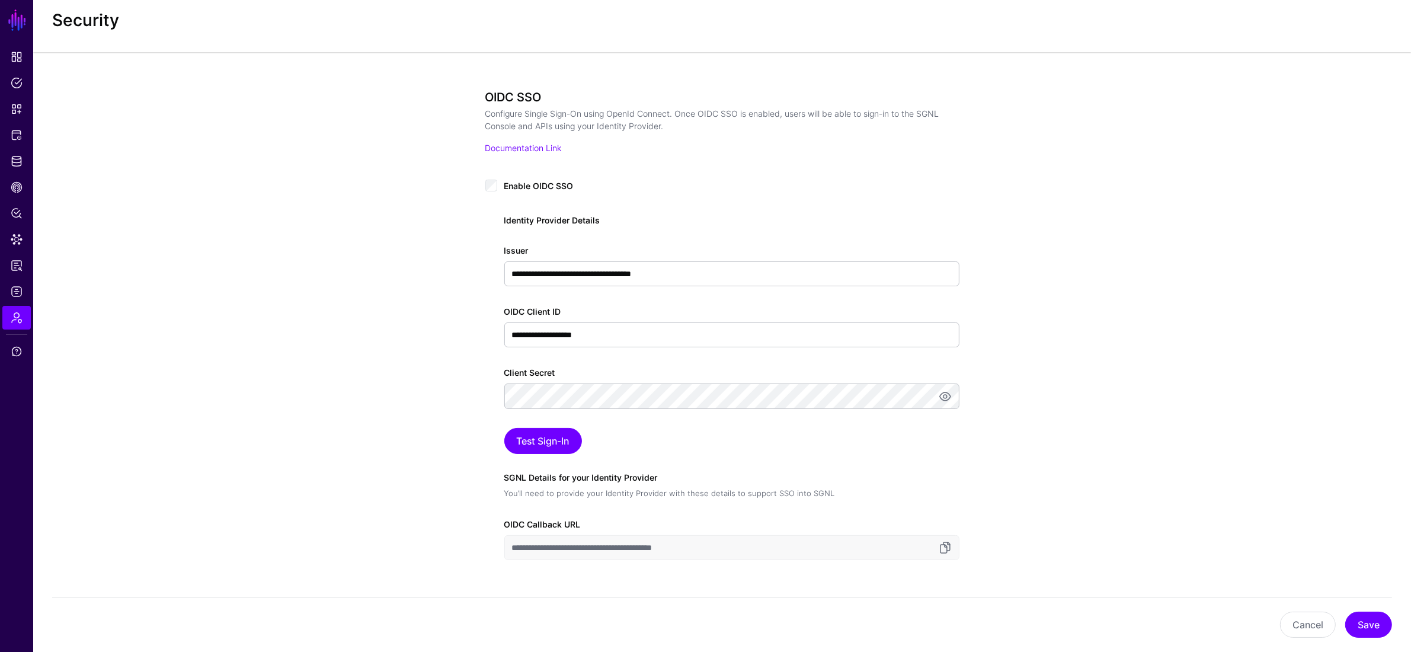
scroll to position [28, 0]
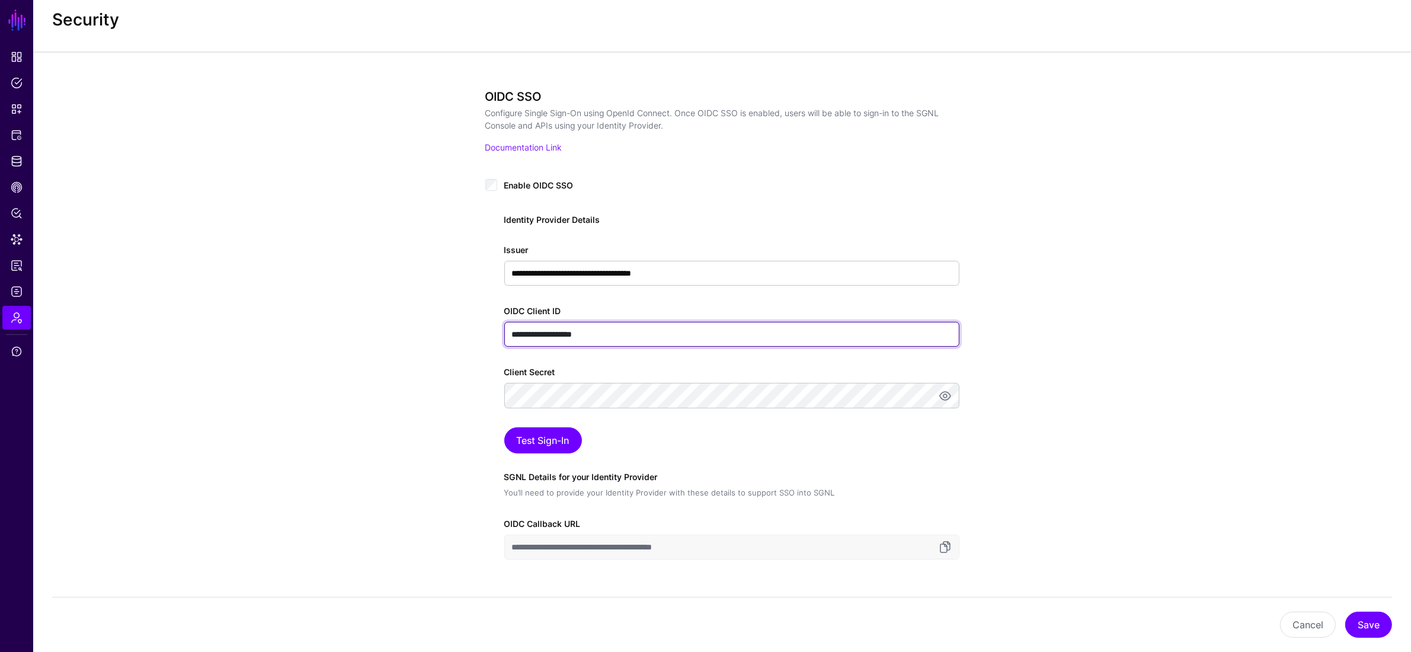
click at [602, 335] on input "**********" at bounding box center [731, 334] width 455 height 25
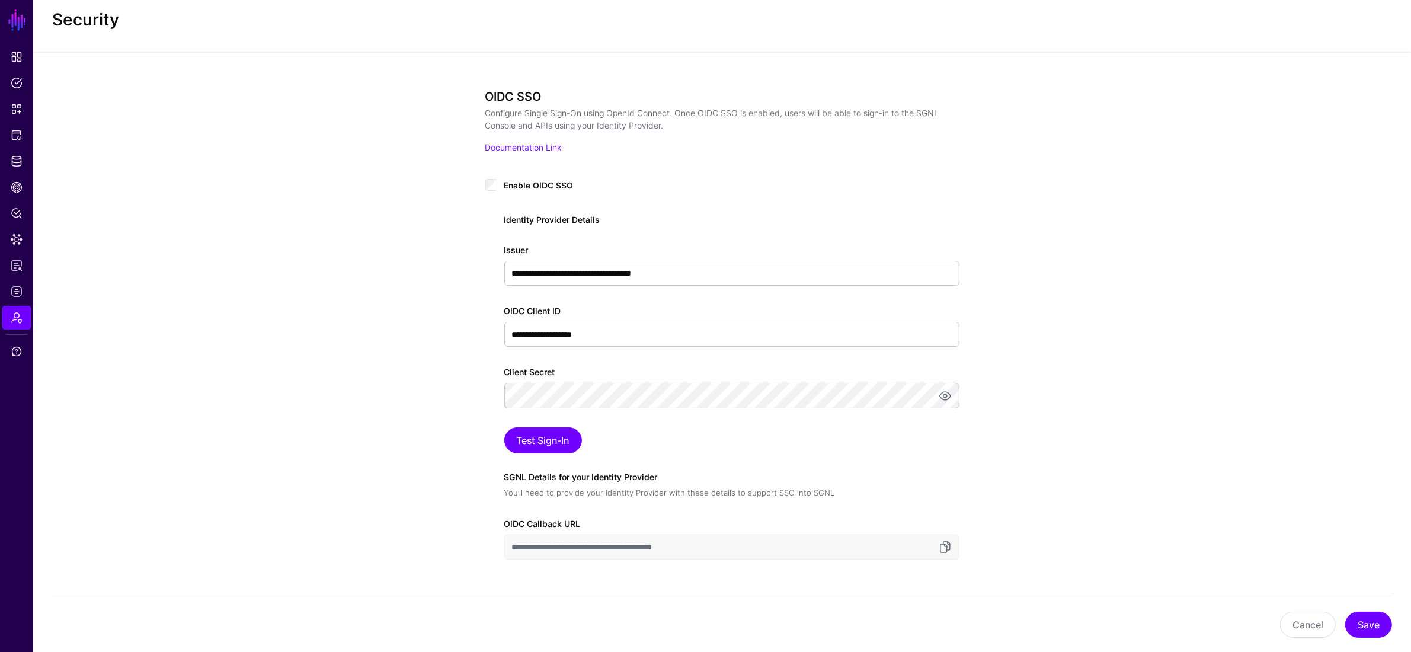
click at [440, 329] on div "**********" at bounding box center [721, 370] width 1377 height 636
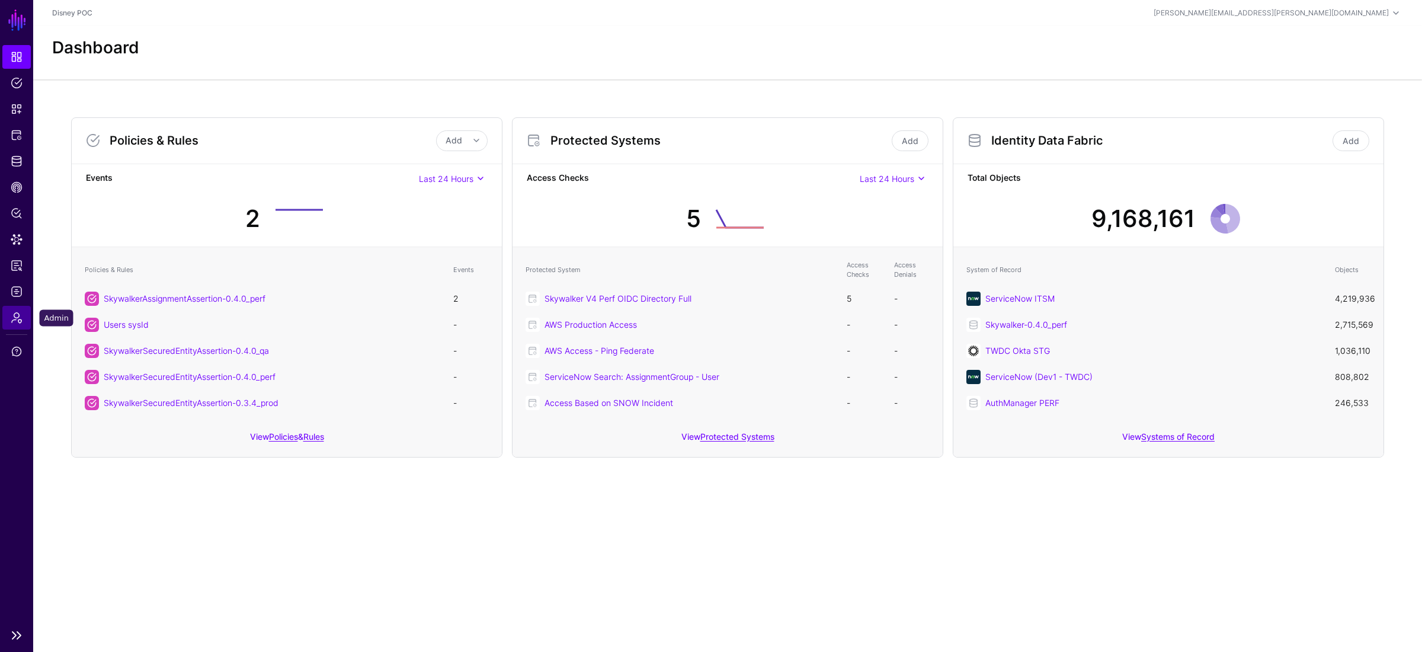
click at [17, 324] on link "Admin" at bounding box center [16, 318] width 28 height 24
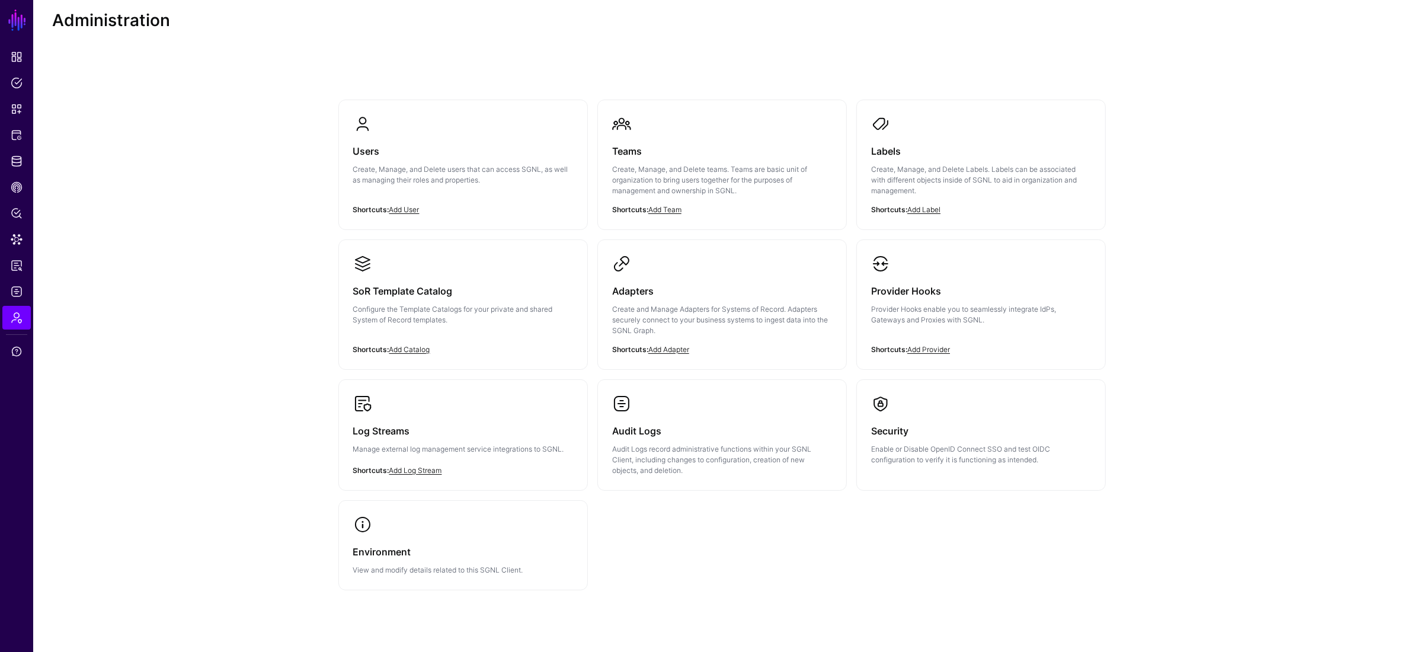
scroll to position [55, 0]
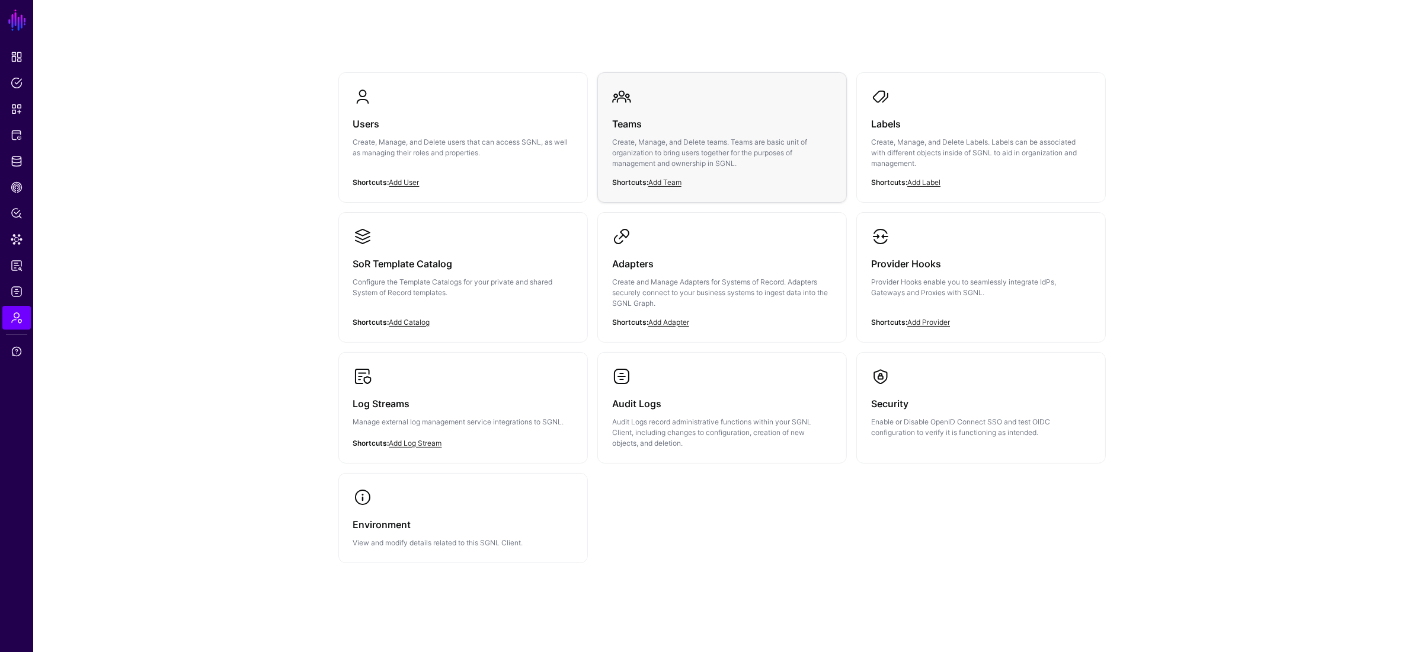
click at [629, 150] on p "Create, Manage, and Delete teams. Teams are basic unit of organization to bring…" at bounding box center [722, 153] width 220 height 32
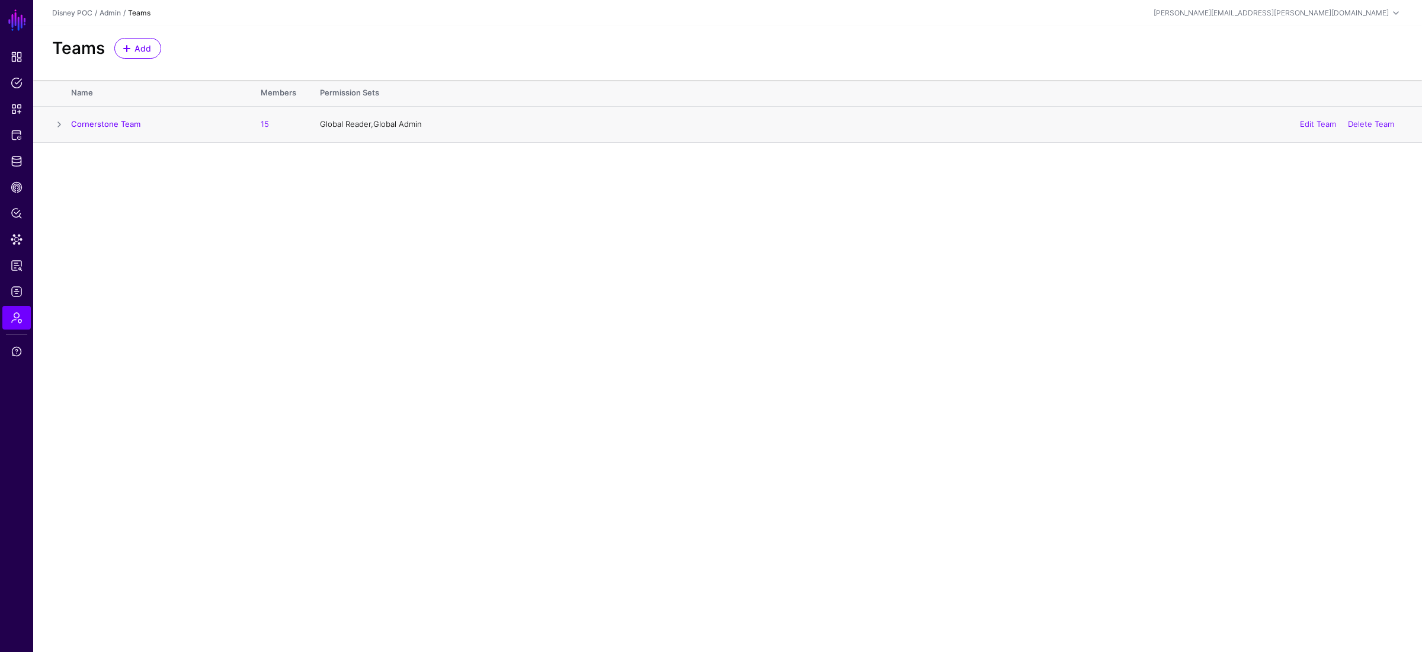
click at [62, 124] on span at bounding box center [59, 124] width 14 height 14
click at [265, 123] on link "15" at bounding box center [265, 123] width 8 height 9
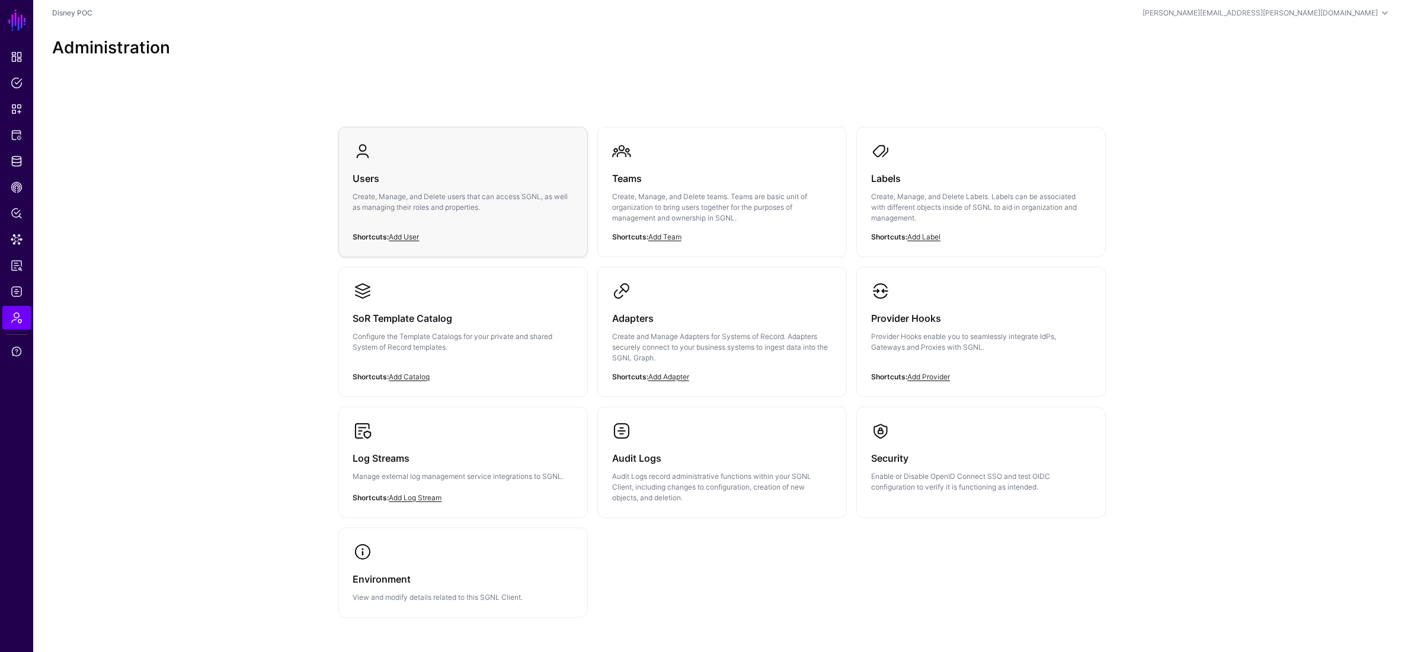
click at [458, 187] on div "Users Create, Manage, and Delete users that can access SGNL, as well as managin…" at bounding box center [463, 196] width 220 height 71
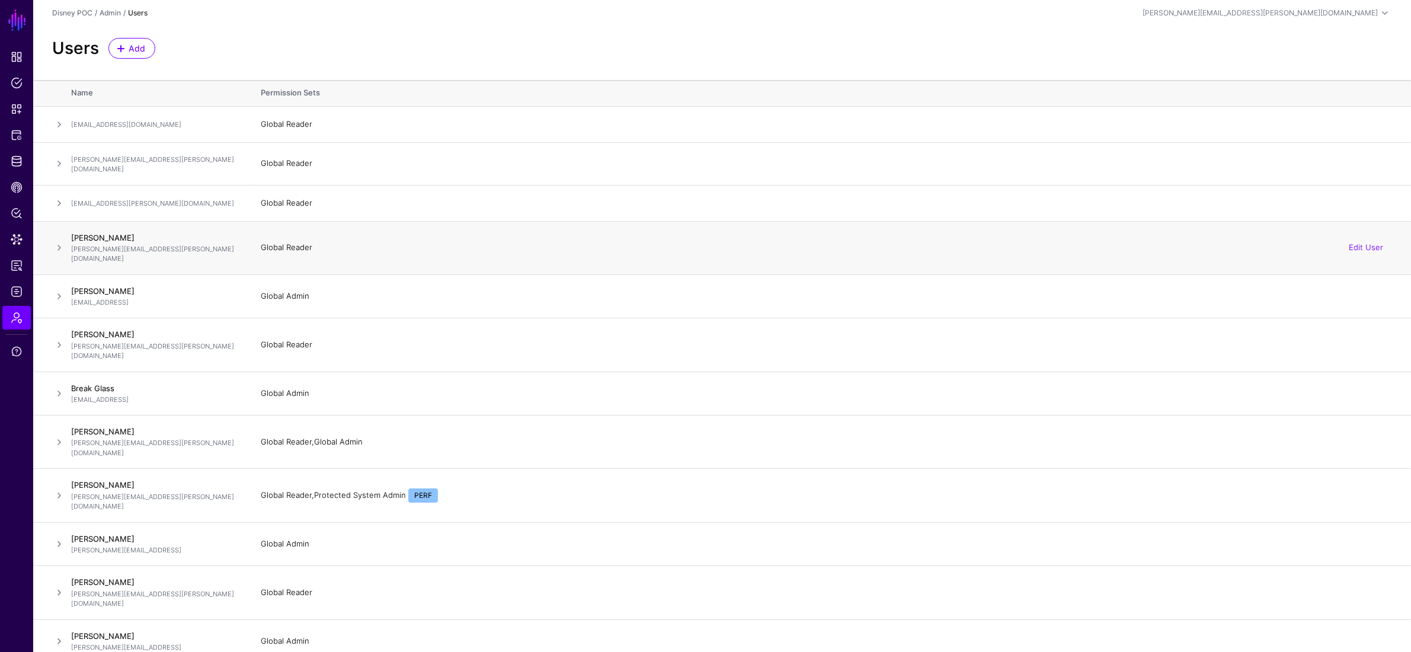
click at [149, 236] on h4 "[PERSON_NAME]" at bounding box center [154, 237] width 166 height 11
click at [61, 241] on span at bounding box center [59, 248] width 14 height 14
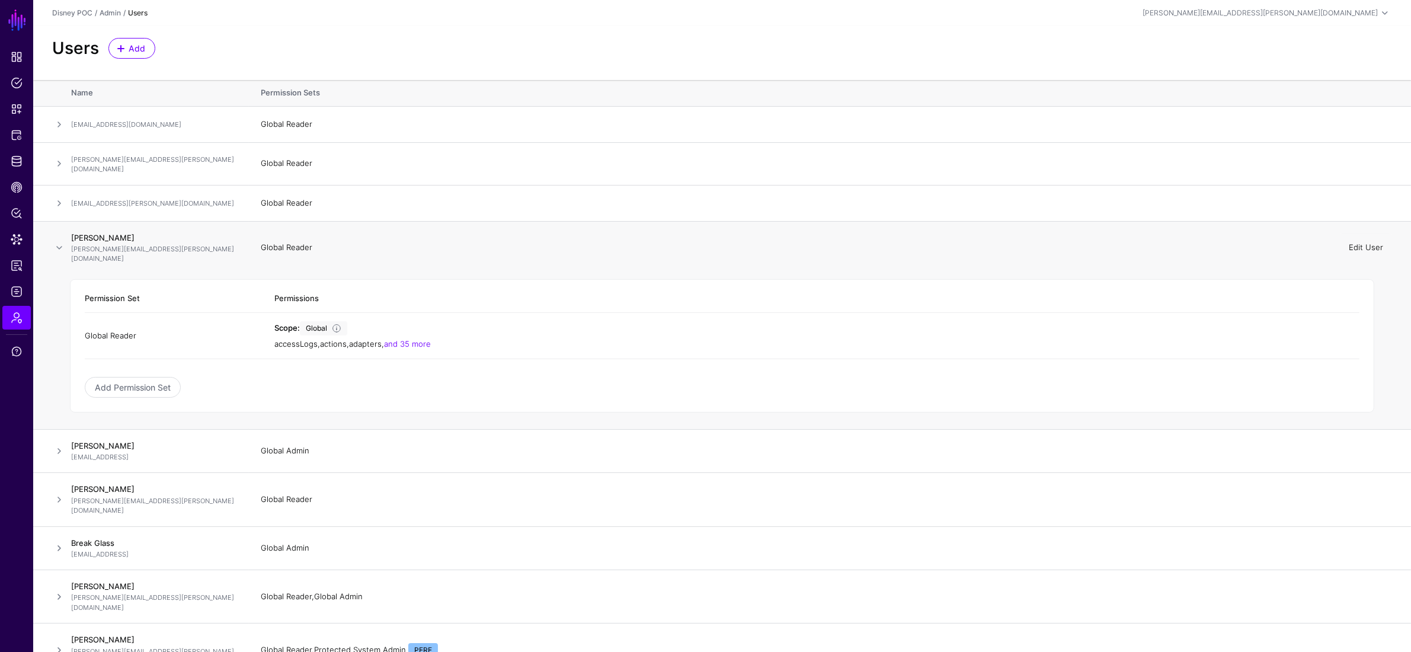
click at [1363, 242] on link "Edit User" at bounding box center [1365, 246] width 34 height 9
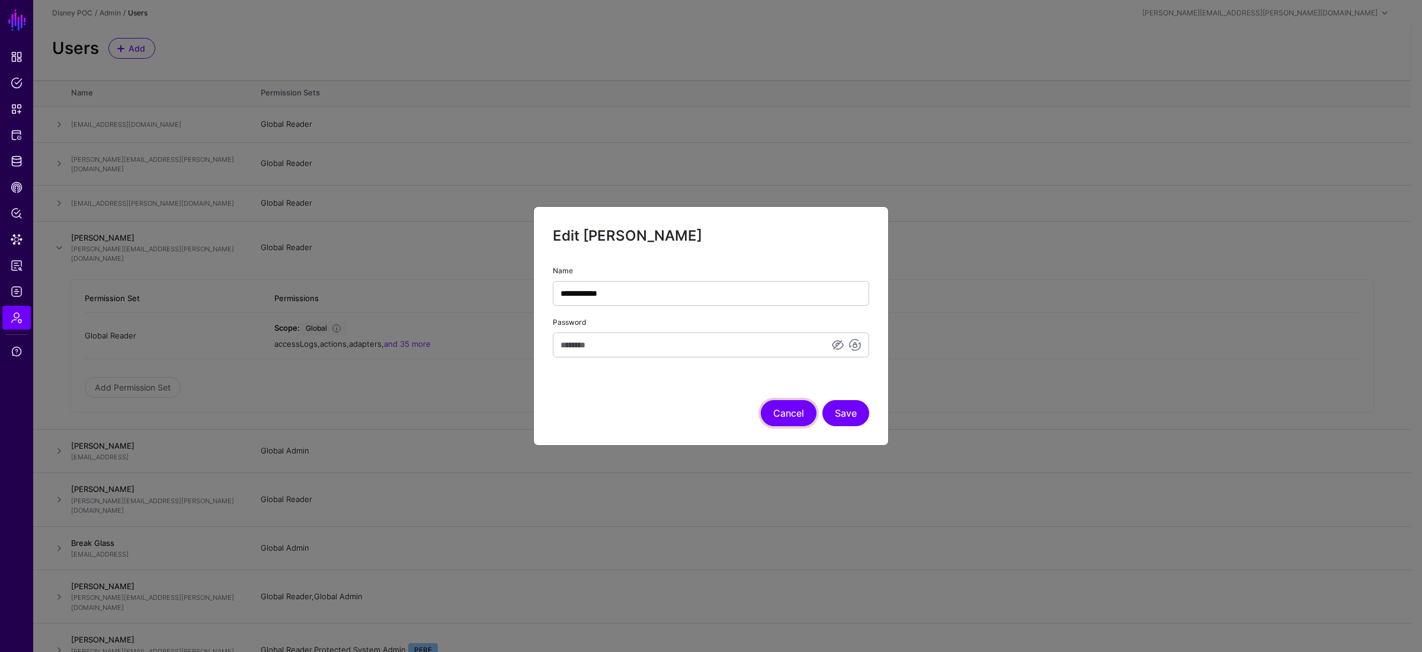
click at [777, 409] on button "Cancel" at bounding box center [789, 413] width 56 height 26
